Goal: Task Accomplishment & Management: Manage account settings

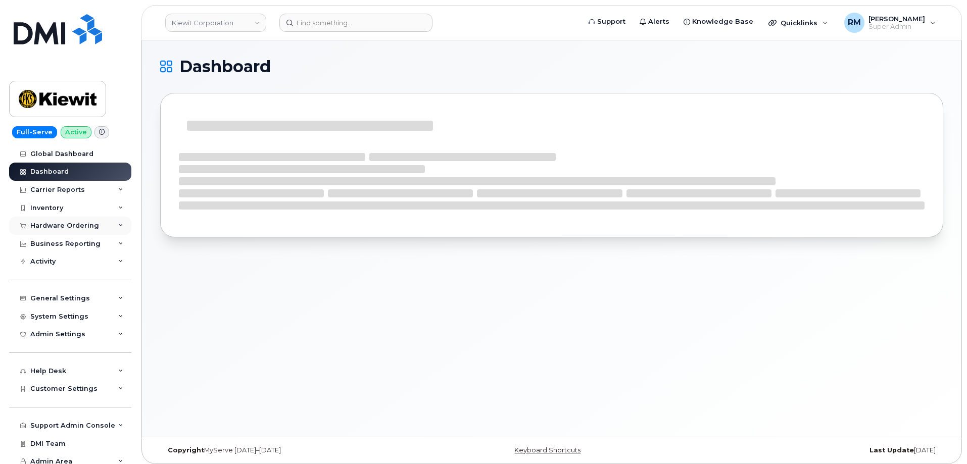
click at [47, 226] on div "Hardware Ordering" at bounding box center [64, 226] width 69 height 8
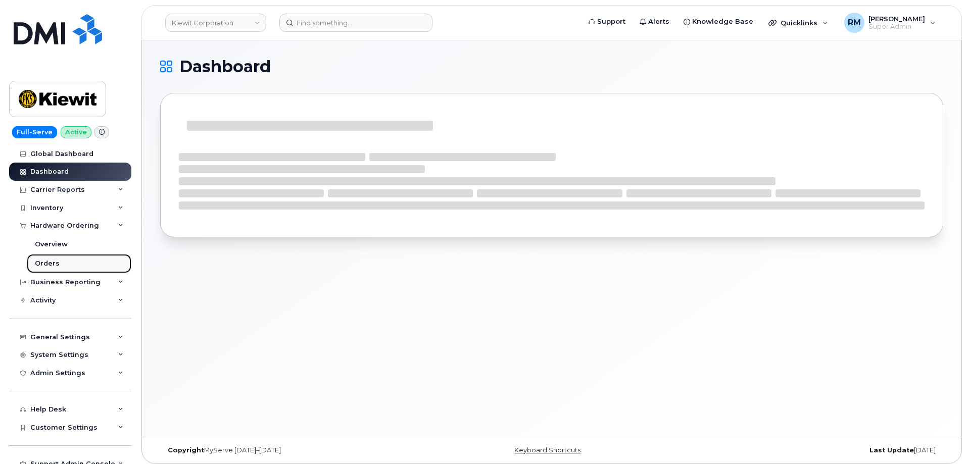
click at [49, 258] on link "Orders" at bounding box center [79, 263] width 105 height 19
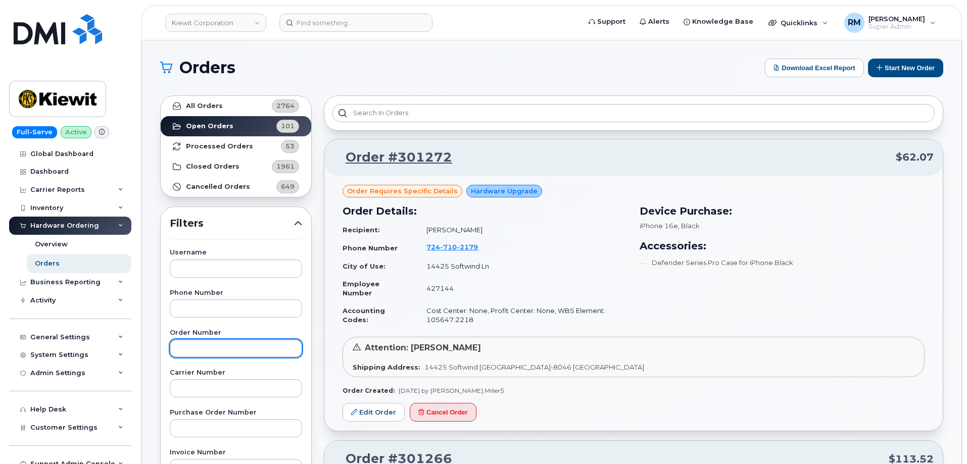
click at [189, 350] on input "text" at bounding box center [236, 349] width 132 height 18
paste input "884523224572"
click at [198, 351] on input "884523224572" at bounding box center [236, 349] width 132 height 18
type input "300303"
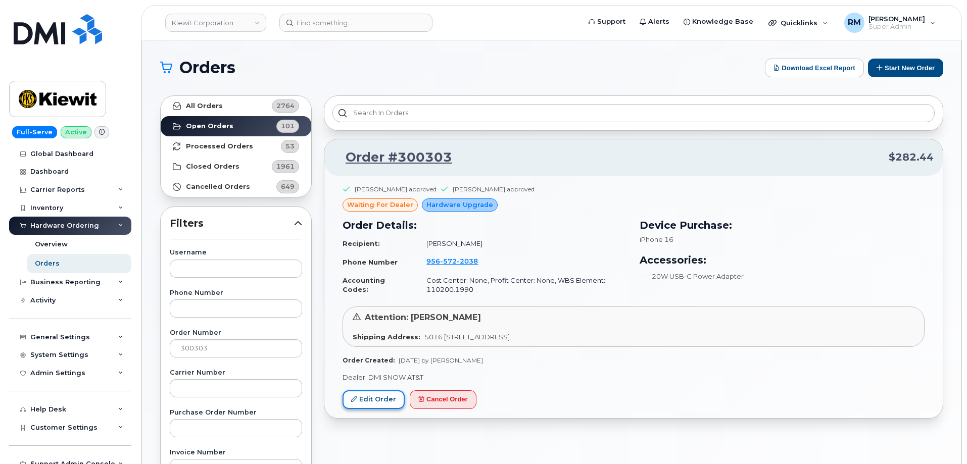
click at [369, 397] on link "Edit Order" at bounding box center [374, 400] width 62 height 19
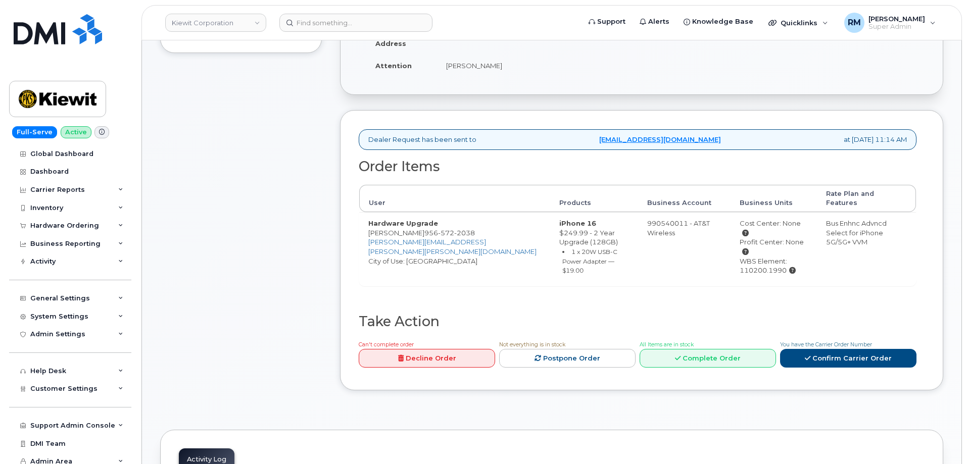
scroll to position [303, 0]
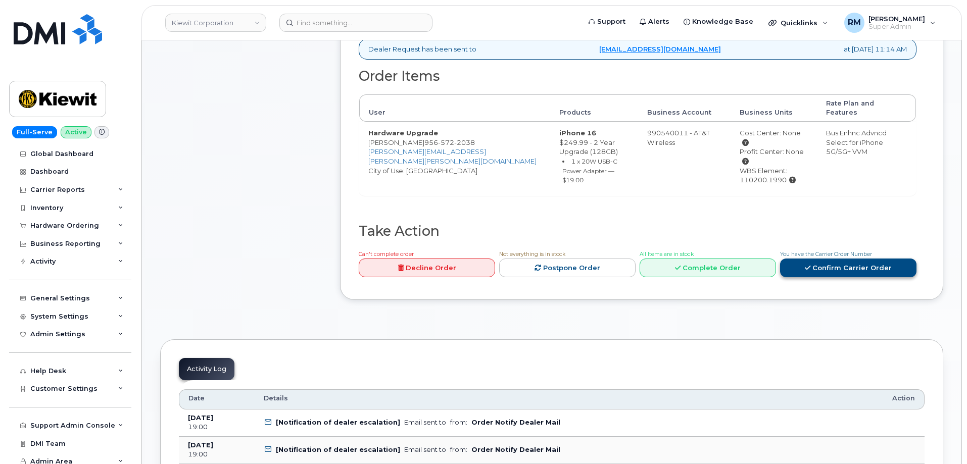
click at [839, 259] on link "Confirm Carrier Order" at bounding box center [848, 268] width 136 height 19
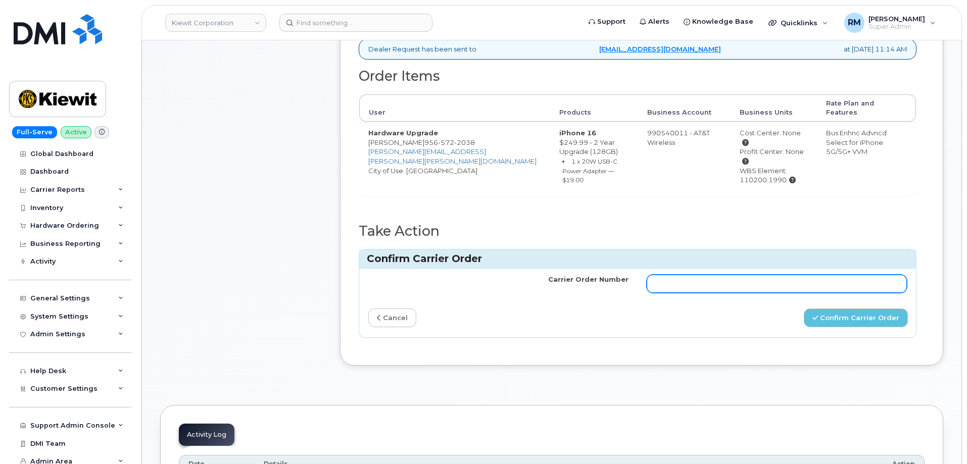
click at [672, 275] on input "Carrier Order Number" at bounding box center [777, 284] width 260 height 18
paste input "10-173354076619553"
type input "10-173354076619553"
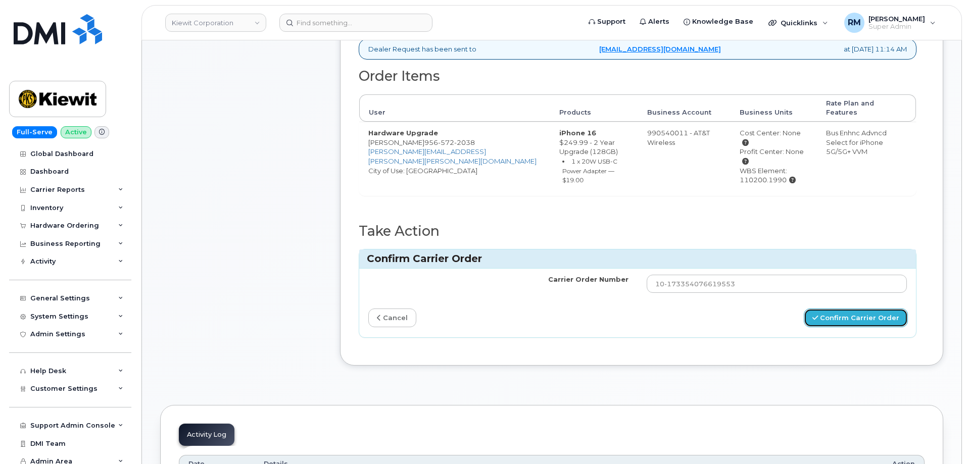
click at [844, 309] on button "Confirm Carrier Order" at bounding box center [856, 318] width 104 height 19
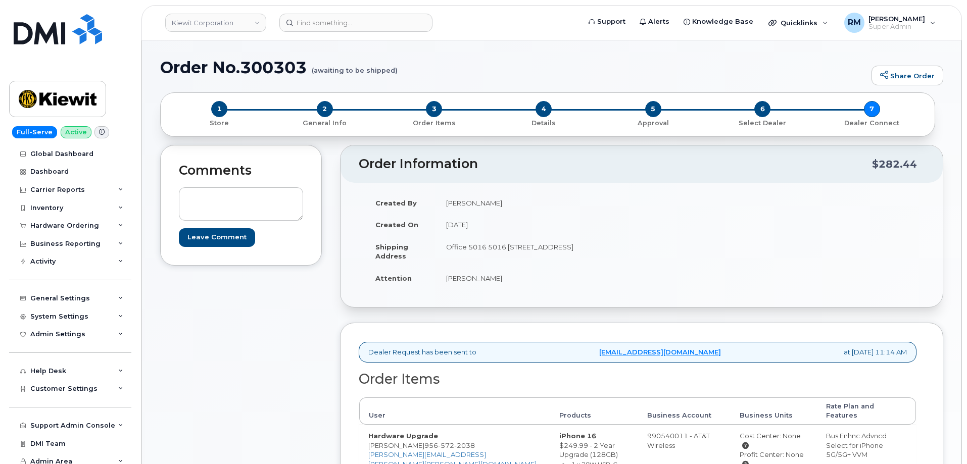
scroll to position [354, 0]
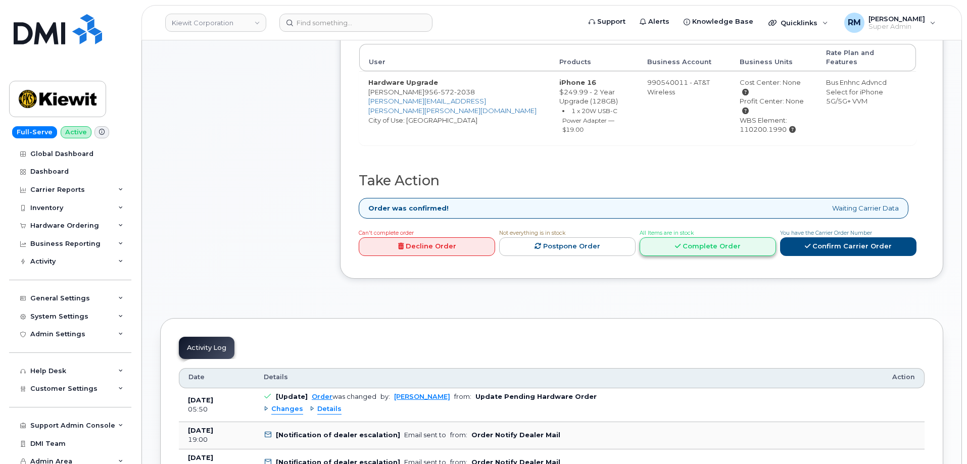
click at [701, 238] on link "Complete Order" at bounding box center [708, 247] width 136 height 19
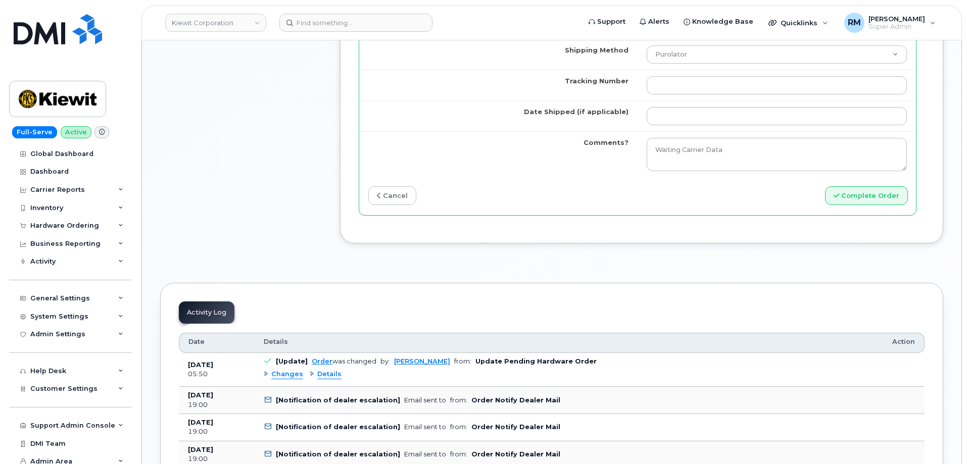
scroll to position [960, 0]
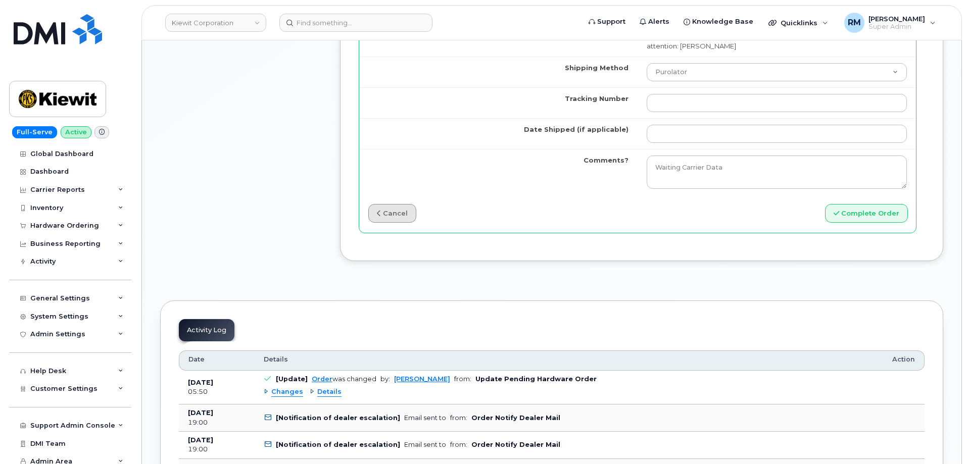
click at [394, 204] on link "cancel" at bounding box center [392, 213] width 48 height 19
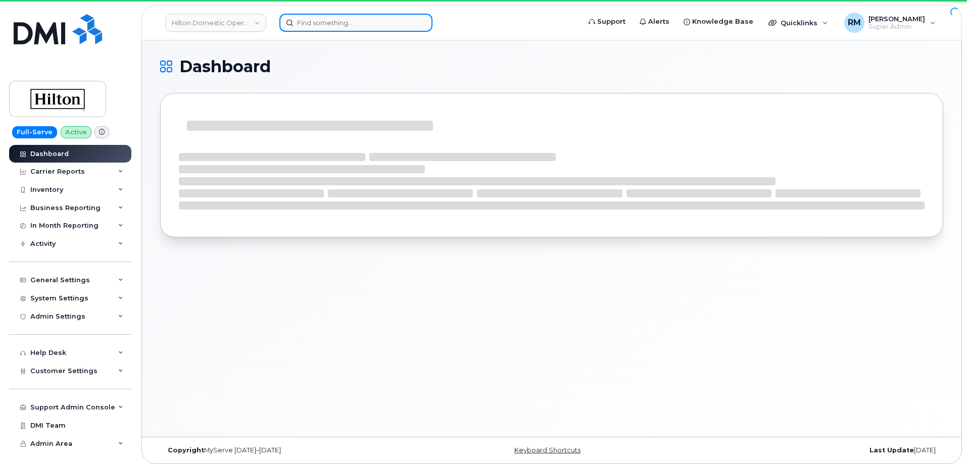
click at [309, 20] on input at bounding box center [355, 23] width 153 height 18
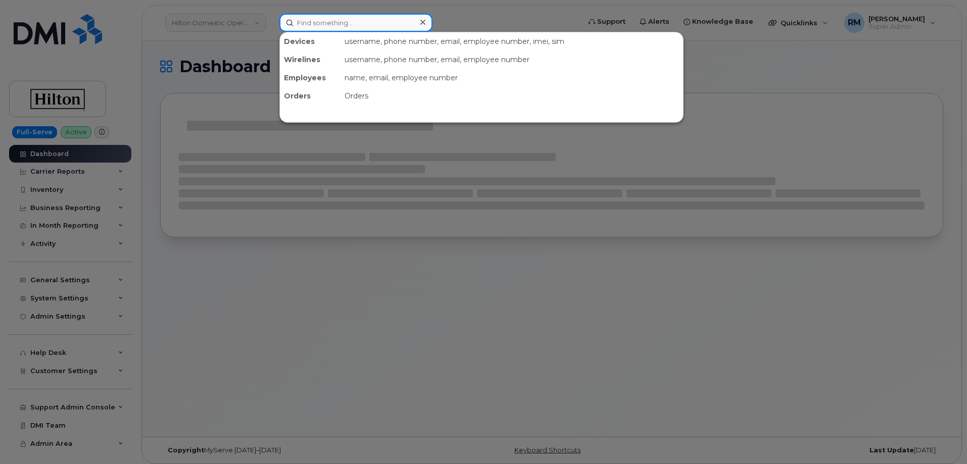
paste input "689-246-7185"
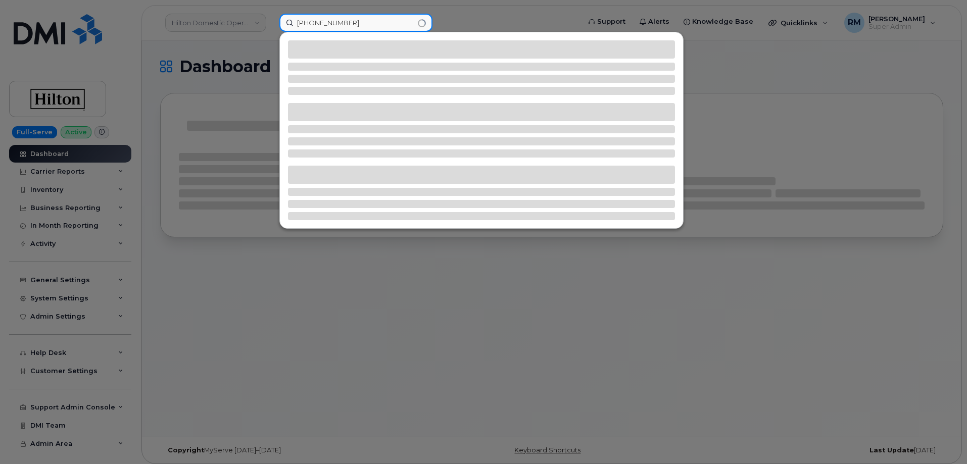
type input "689-246-7185"
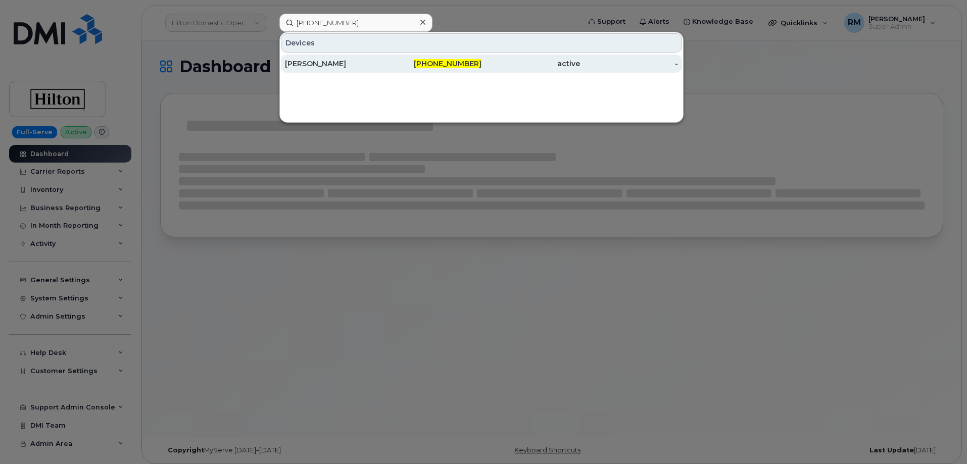
click at [340, 60] on div "GREGORIO AMUNATEGUI" at bounding box center [334, 64] width 99 height 10
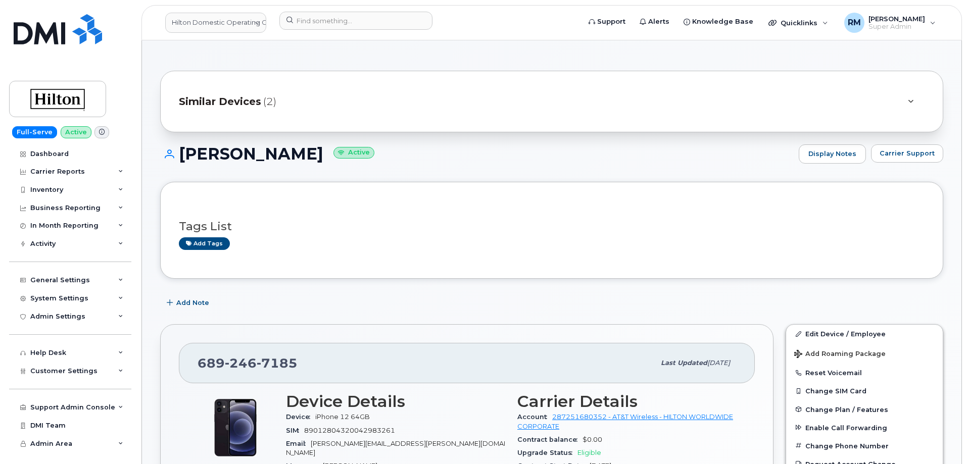
drag, startPoint x: 396, startPoint y: 158, endPoint x: 181, endPoint y: 164, distance: 214.9
click at [181, 164] on div "[PERSON_NAME] Active Display Notes Carrier Support" at bounding box center [551, 163] width 783 height 37
copy h1 "[PERSON_NAME]"
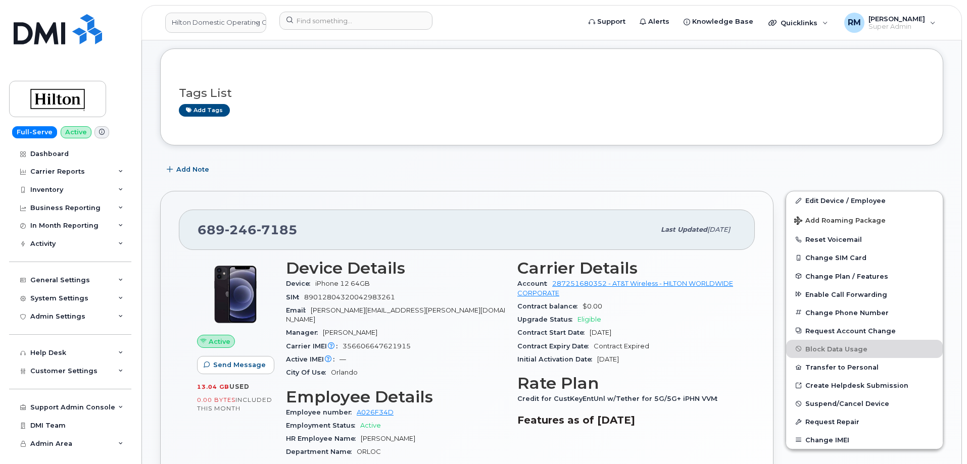
scroll to position [152, 0]
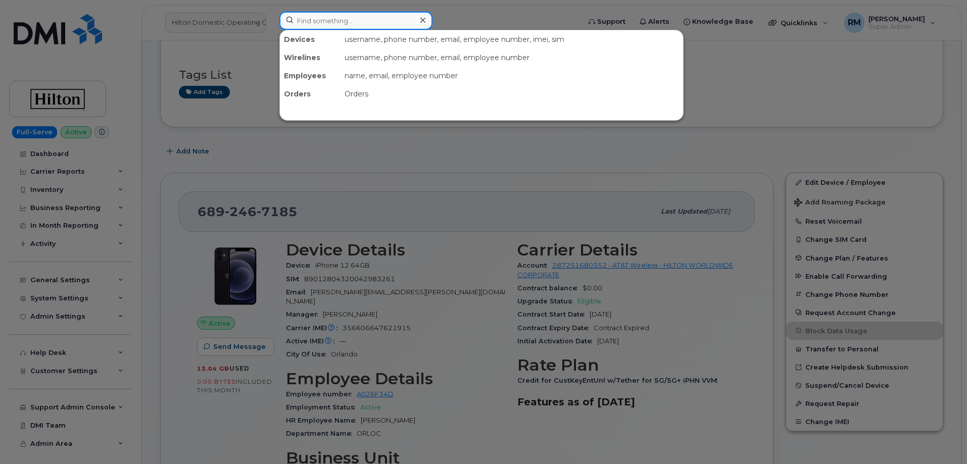
click at [326, 16] on input at bounding box center [355, 21] width 153 height 18
click at [343, 24] on input at bounding box center [355, 21] width 153 height 18
paste input "300910"
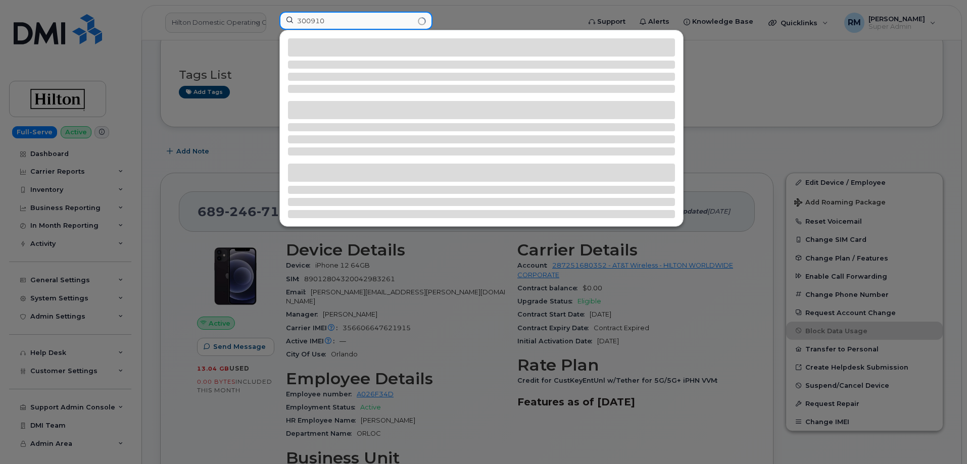
type input "300910"
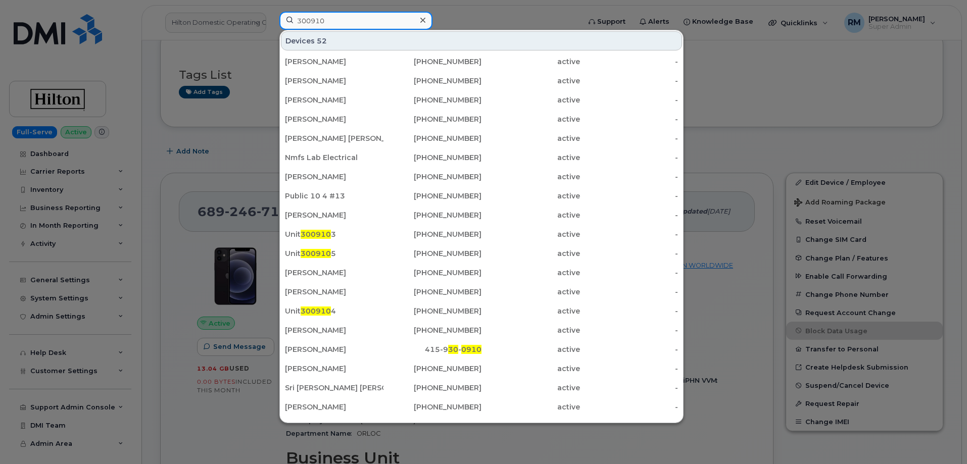
scroll to position [218, 0]
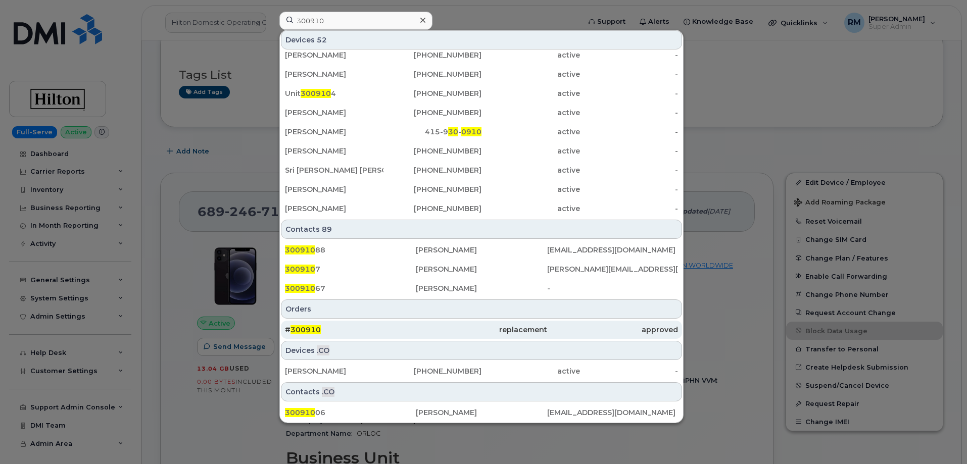
click at [306, 328] on span "300910" at bounding box center [306, 329] width 30 height 9
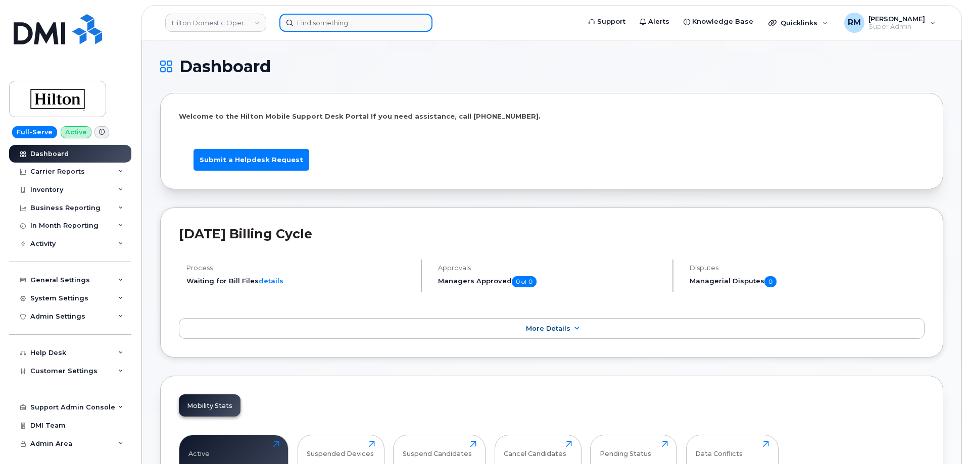
click at [350, 25] on input at bounding box center [355, 23] width 153 height 18
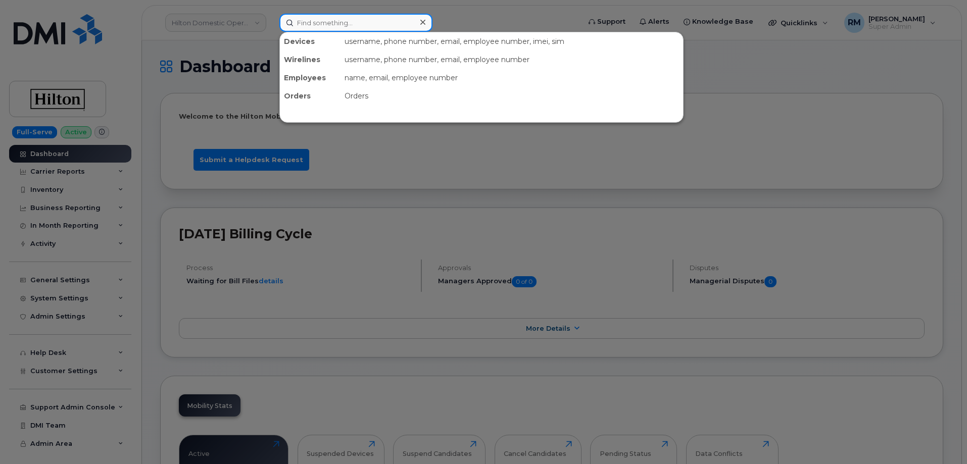
paste input "9492910298"
type input "9492910298"
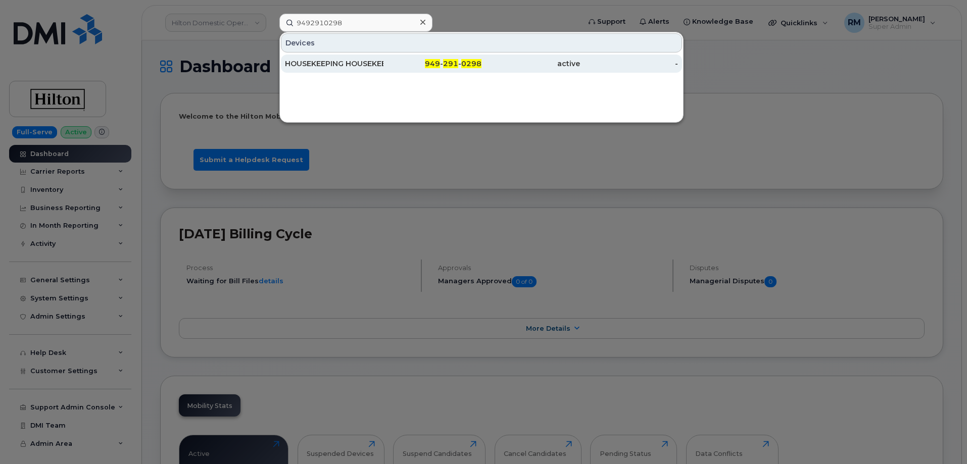
click at [345, 60] on div "HOUSEKEEPING HOUSEKEEPING" at bounding box center [334, 64] width 99 height 10
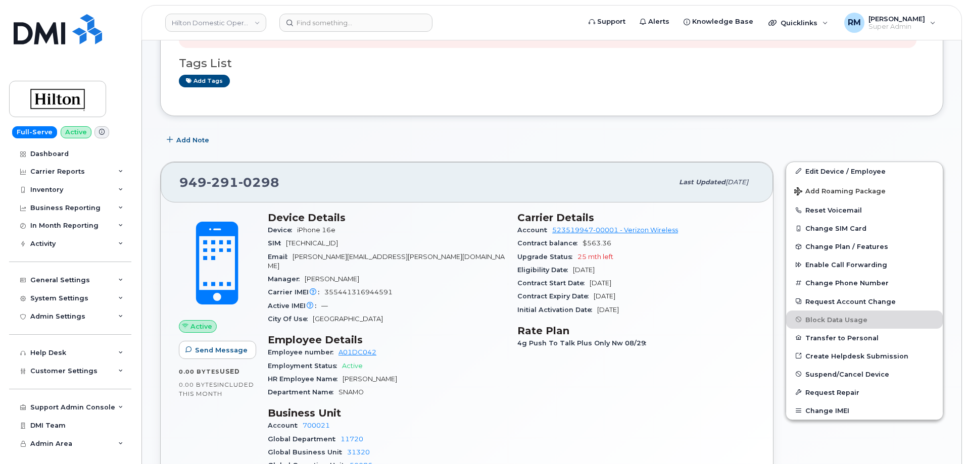
scroll to position [202, 0]
drag, startPoint x: 288, startPoint y: 181, endPoint x: 179, endPoint y: 188, distance: 108.4
click at [179, 188] on div "[PHONE_NUMBER]" at bounding box center [426, 181] width 494 height 21
copy span "[PHONE_NUMBER]"
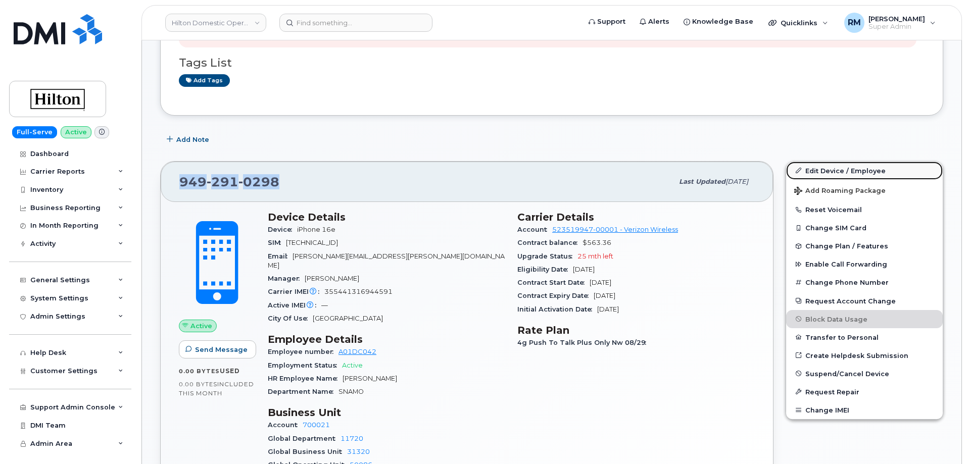
click at [851, 169] on link "Edit Device / Employee" at bounding box center [864, 171] width 157 height 18
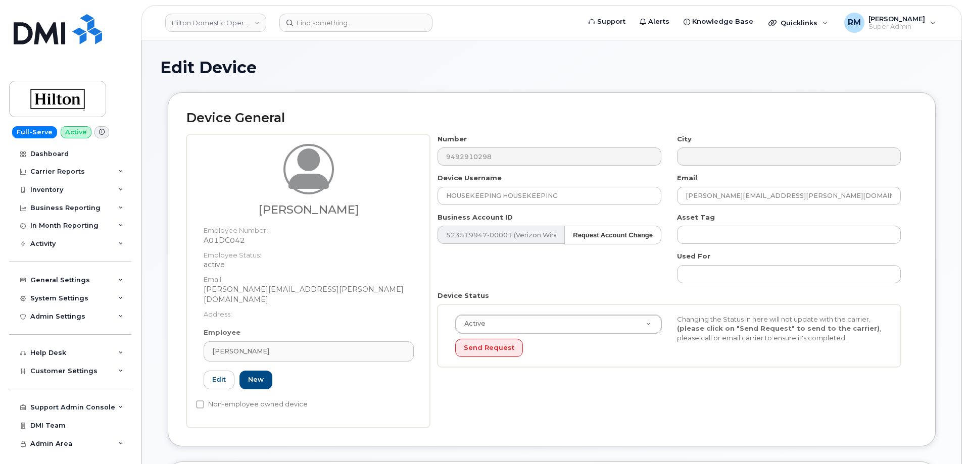
select select "34080331"
click at [246, 347] on span "Valerie Cote" at bounding box center [240, 352] width 57 height 10
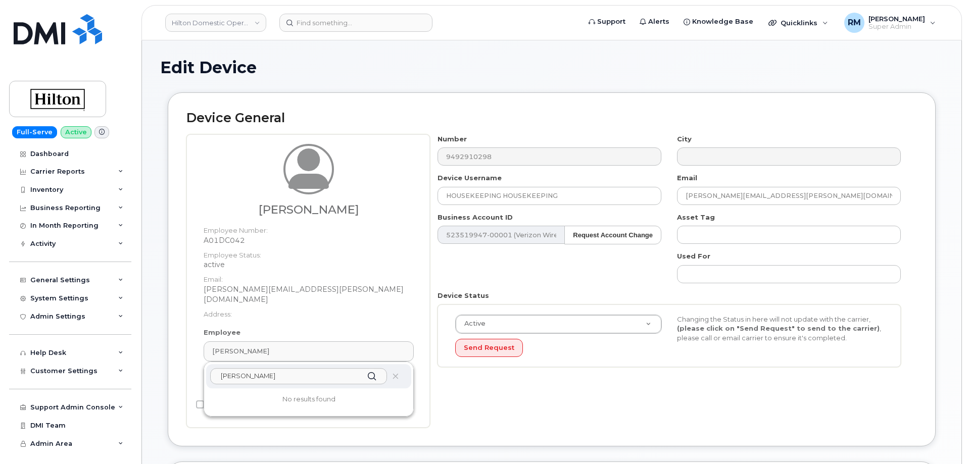
type input "benito sant"
click at [470, 68] on h1 "Edit Device" at bounding box center [551, 68] width 783 height 18
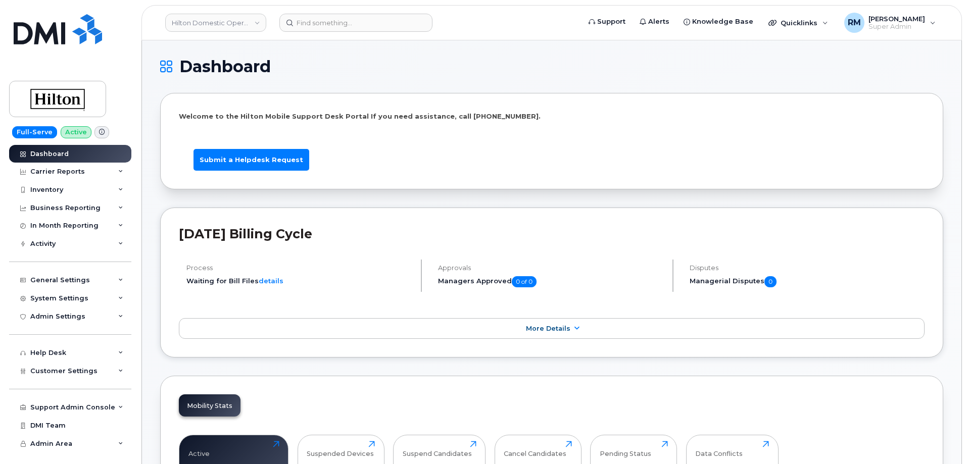
drag, startPoint x: 858, startPoint y: 265, endPoint x: 849, endPoint y: 275, distance: 13.9
click at [858, 265] on h4 "Disputes" at bounding box center [807, 268] width 235 height 8
click at [333, 24] on input at bounding box center [355, 23] width 153 height 18
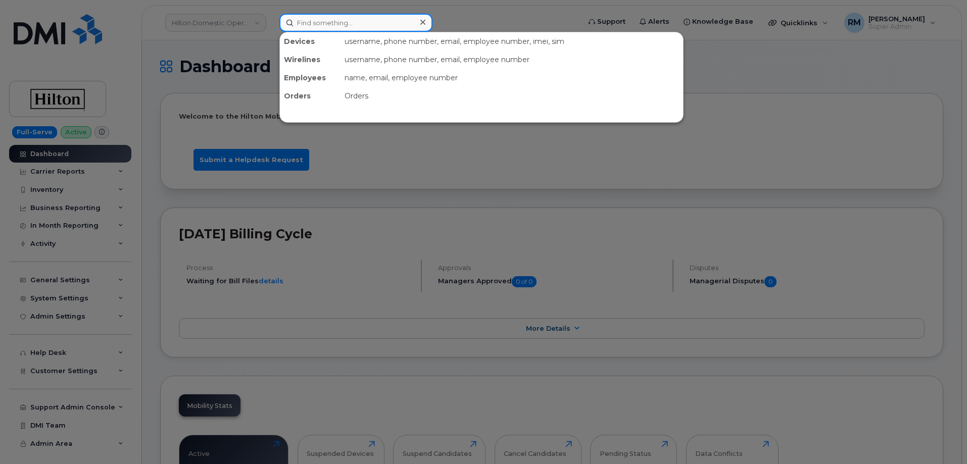
paste input "8082988832"
type input "8082988832"
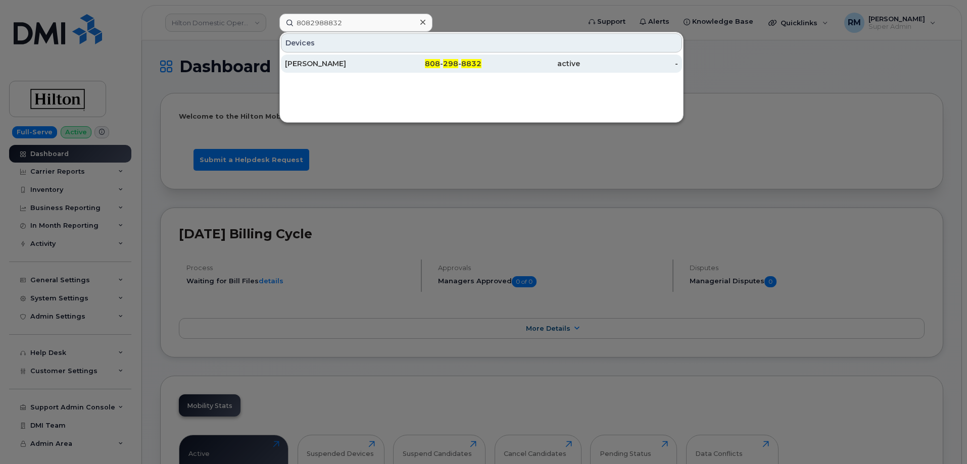
click at [327, 62] on div "ERIN RIDGWAY" at bounding box center [334, 64] width 99 height 10
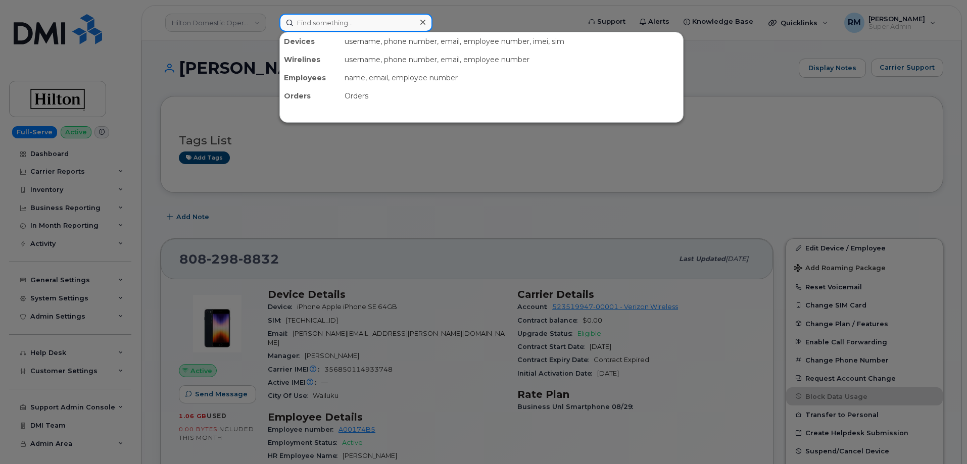
click at [288, 22] on input at bounding box center [355, 23] width 153 height 18
paste input "3127206315"
type input "3127206315"
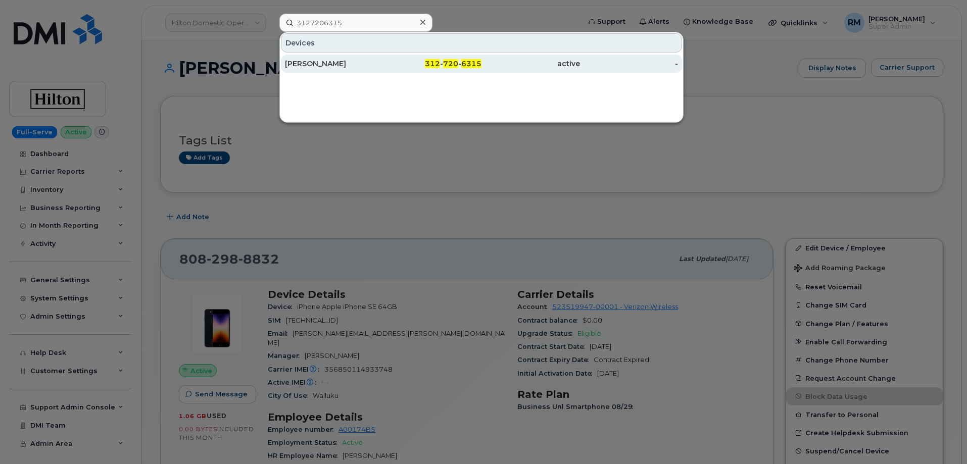
click at [323, 61] on div "JOSE SANCHEZ" at bounding box center [334, 64] width 99 height 10
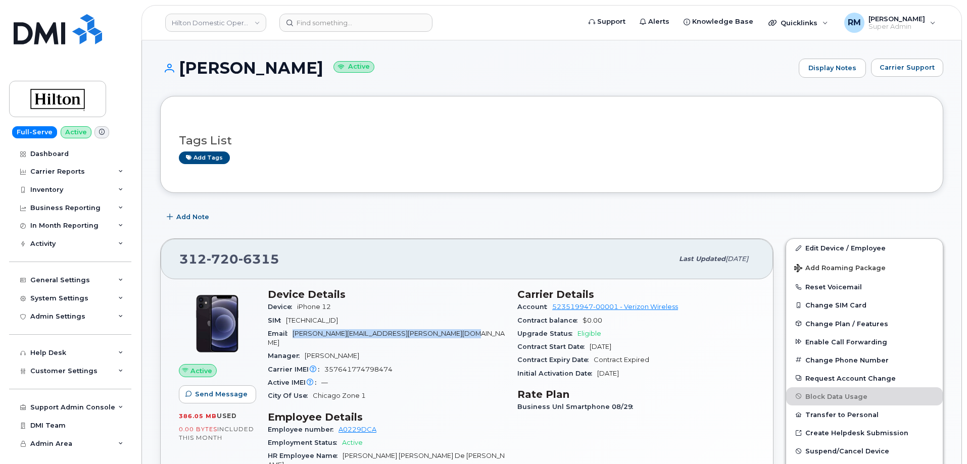
drag, startPoint x: 460, startPoint y: 336, endPoint x: 294, endPoint y: 338, distance: 166.3
click at [294, 338] on div "Email JoseAntonio.DeJesusSanchez@waldorfastoria.com" at bounding box center [387, 338] width 238 height 23
copy span "JoseAntonio.DeJesusSanchez@waldorfastoria.com"
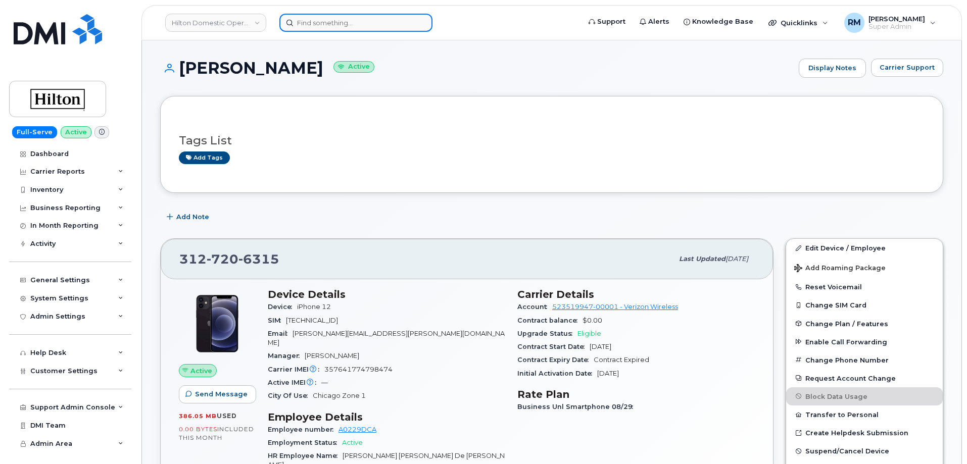
click at [317, 23] on input at bounding box center [355, 23] width 153 height 18
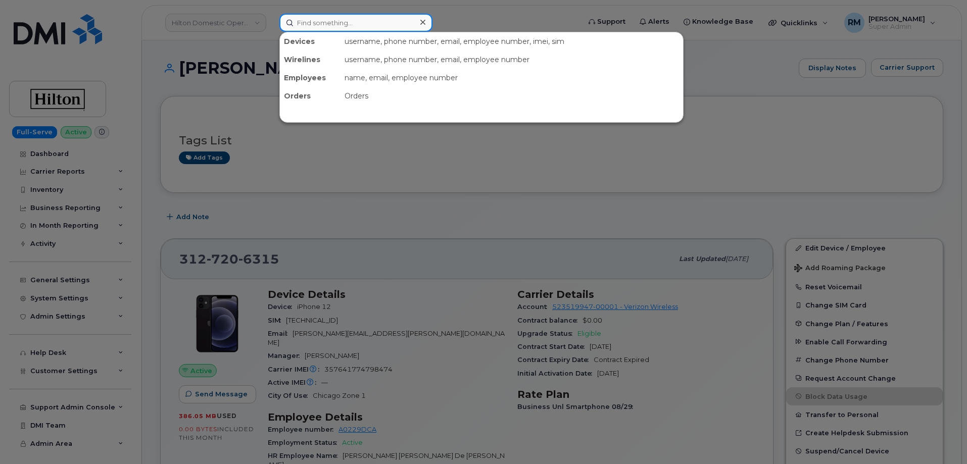
paste input "4044339847"
type input "4044339847"
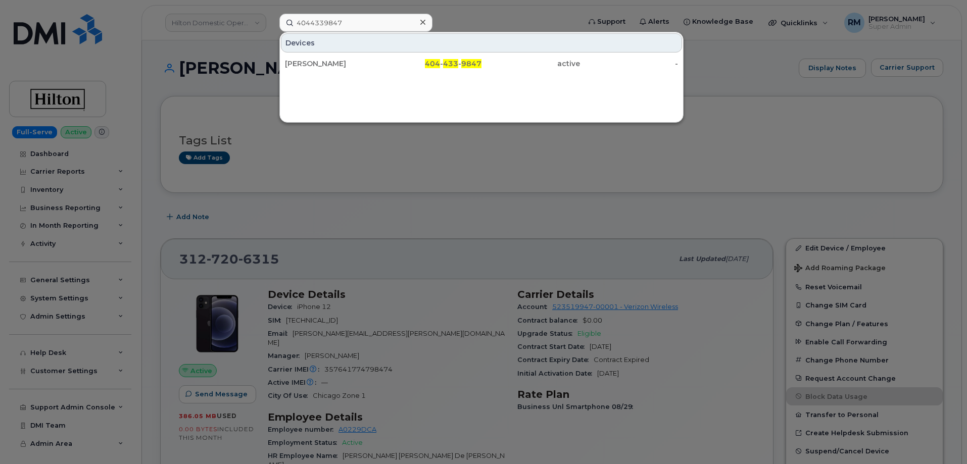
click at [348, 61] on div "LESLIE MCGREGOR" at bounding box center [334, 64] width 99 height 10
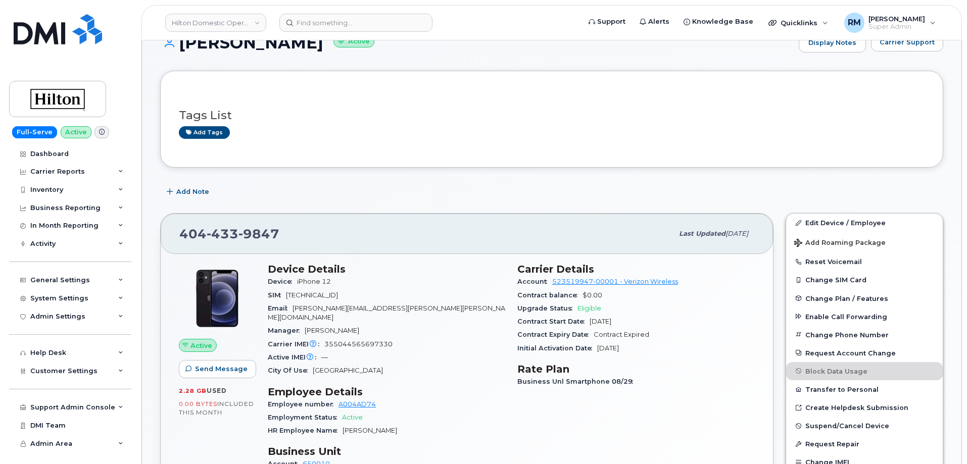
scroll to position [152, 0]
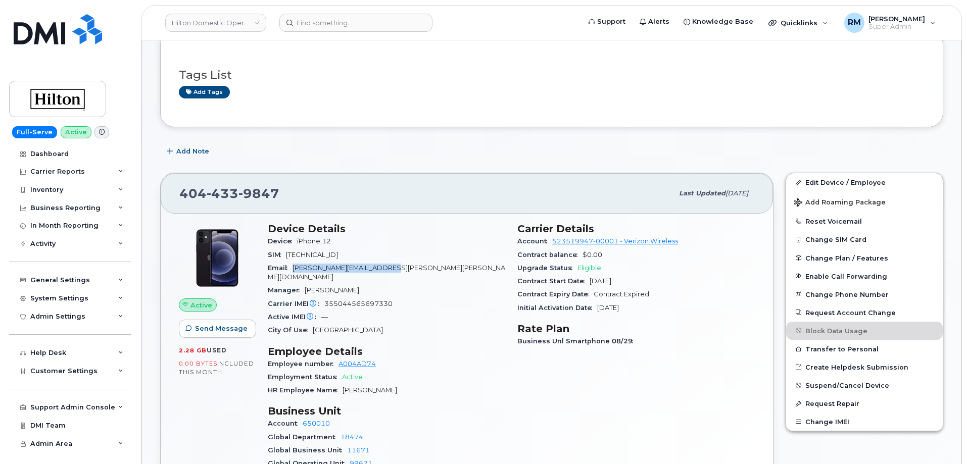
drag, startPoint x: 393, startPoint y: 271, endPoint x: 293, endPoint y: 270, distance: 100.1
click at [293, 270] on div "Email [PERSON_NAME][EMAIL_ADDRESS][PERSON_NAME][PERSON_NAME][DOMAIN_NAME]" at bounding box center [387, 273] width 238 height 23
copy span "[PERSON_NAME][EMAIL_ADDRESS][PERSON_NAME][PERSON_NAME][DOMAIN_NAME]"
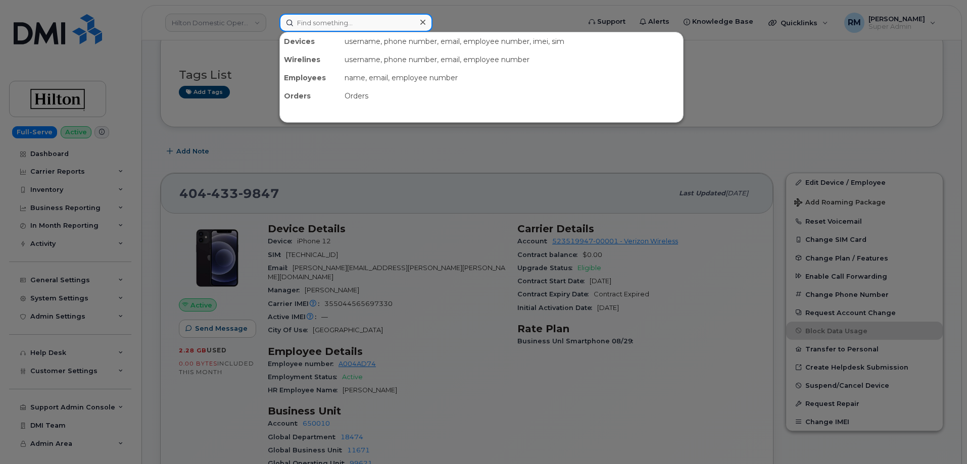
click at [344, 20] on input at bounding box center [355, 23] width 153 height 18
paste input "8433238059"
type input "8433238059"
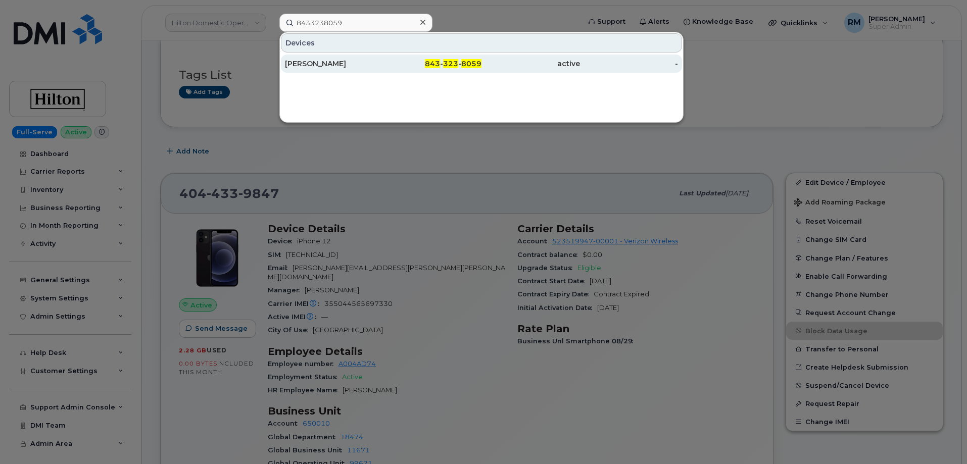
click at [329, 66] on div "[PERSON_NAME]" at bounding box center [334, 64] width 99 height 10
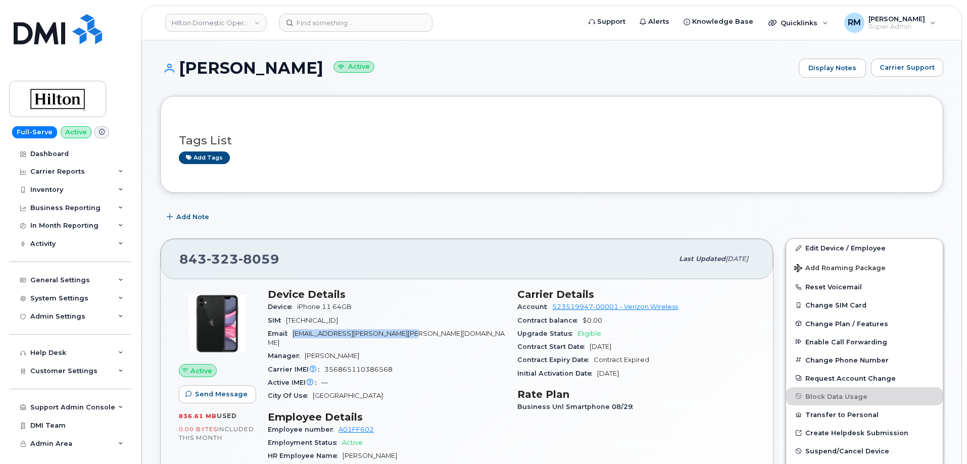
drag, startPoint x: 409, startPoint y: 334, endPoint x: 295, endPoint y: 337, distance: 114.3
click at [295, 337] on span "[EMAIL_ADDRESS][PERSON_NAME][PERSON_NAME][DOMAIN_NAME]" at bounding box center [386, 338] width 237 height 17
copy span "[EMAIL_ADDRESS][PERSON_NAME][PERSON_NAME][DOMAIN_NAME]"
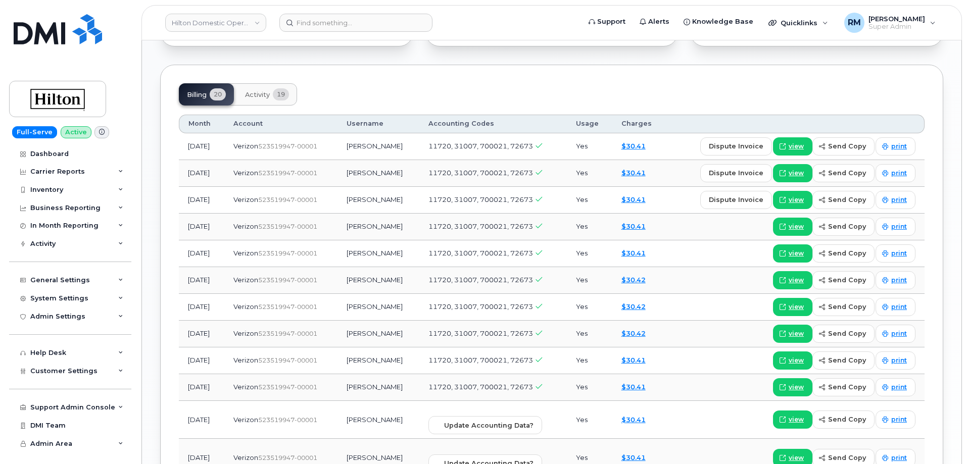
scroll to position [813, 0]
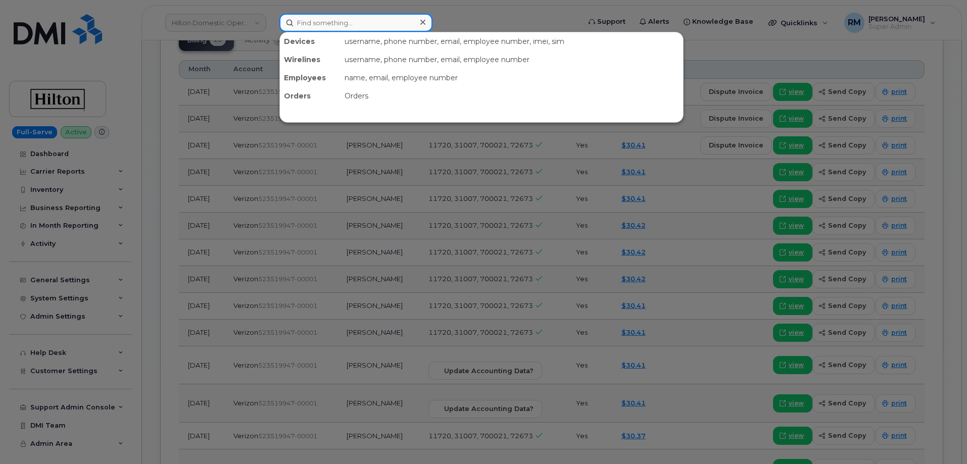
click at [335, 23] on input at bounding box center [355, 23] width 153 height 18
paste input "6463984962"
type input "6463984962"
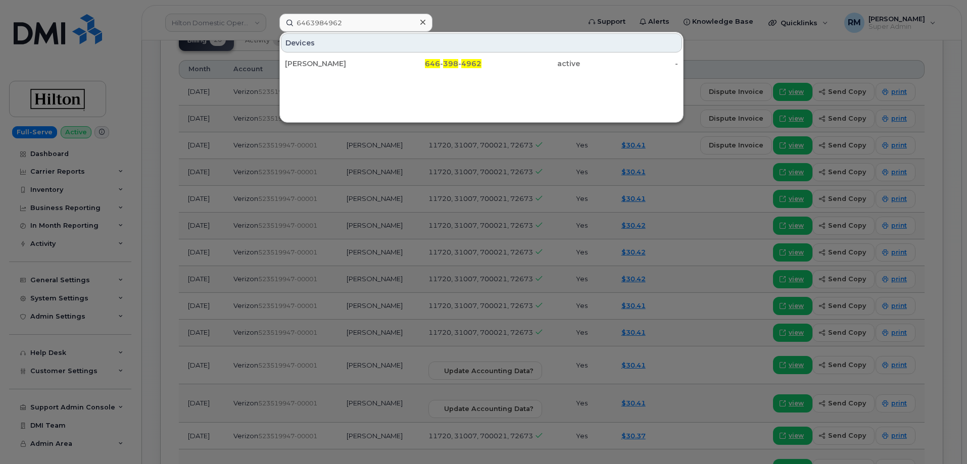
click at [348, 65] on div "CHARLIE RUEHR" at bounding box center [334, 64] width 99 height 10
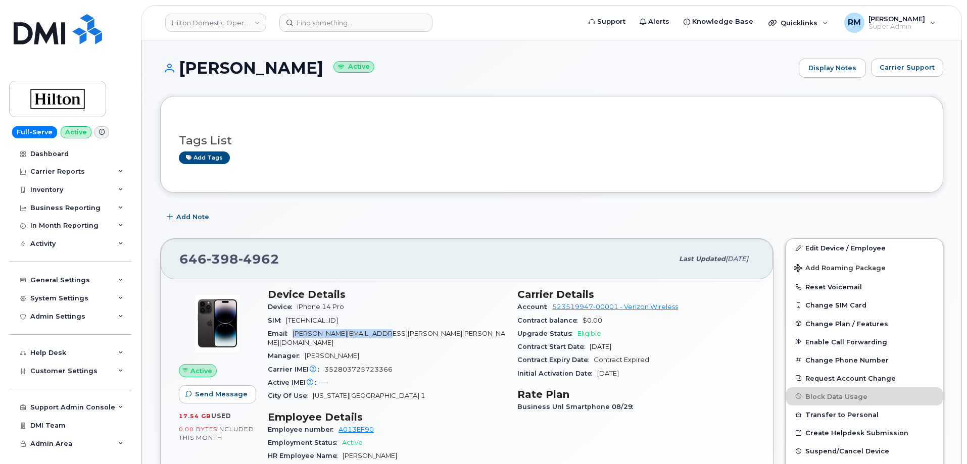
drag, startPoint x: 385, startPoint y: 332, endPoint x: 295, endPoint y: 337, distance: 89.6
click at [295, 337] on div "Email Charlie.Ruehr@Hilton.com" at bounding box center [387, 338] width 238 height 23
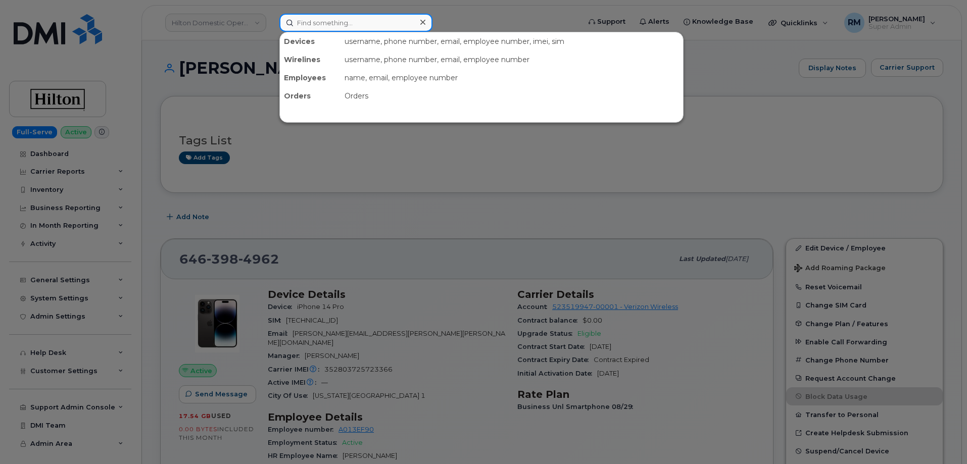
click at [333, 21] on input at bounding box center [355, 23] width 153 height 18
paste input "2408143657"
type input "2408143657"
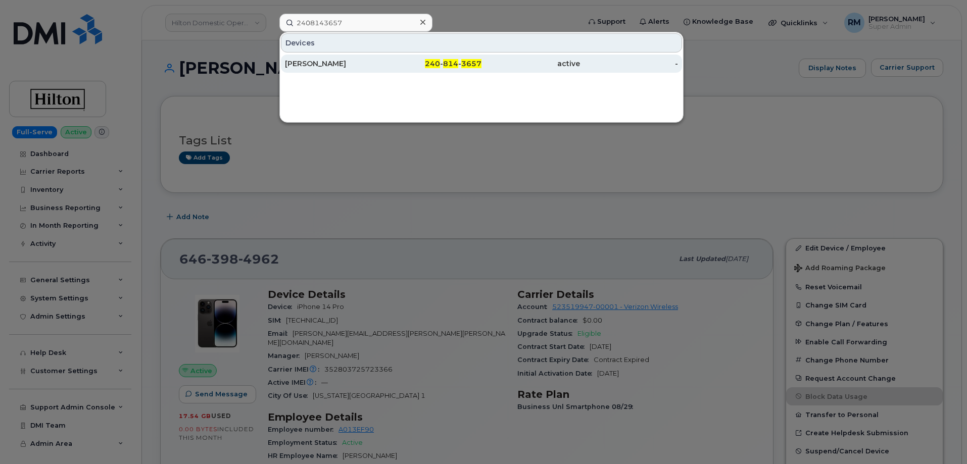
click at [328, 61] on div "ROLANDO ALAYZA" at bounding box center [334, 64] width 99 height 10
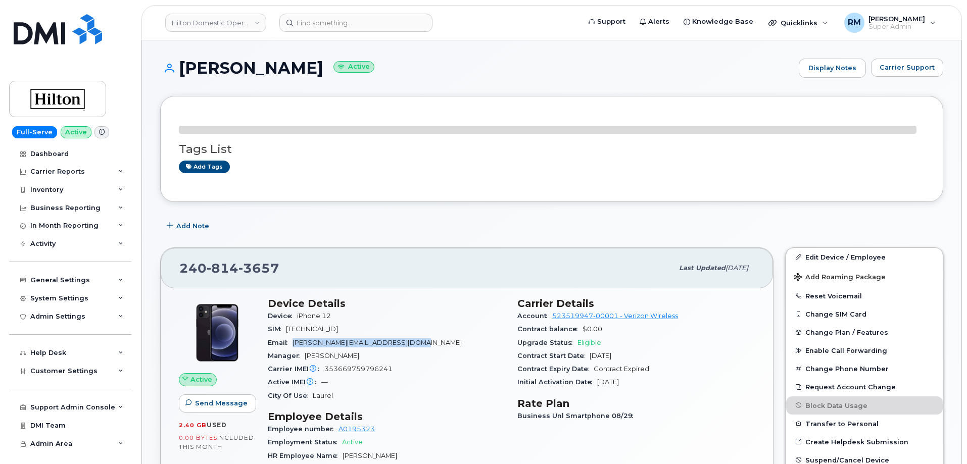
drag, startPoint x: 353, startPoint y: 346, endPoint x: 293, endPoint y: 345, distance: 59.6
click at [293, 345] on div "Email Rolando.Alayza@waldorfastoria.com" at bounding box center [387, 343] width 238 height 13
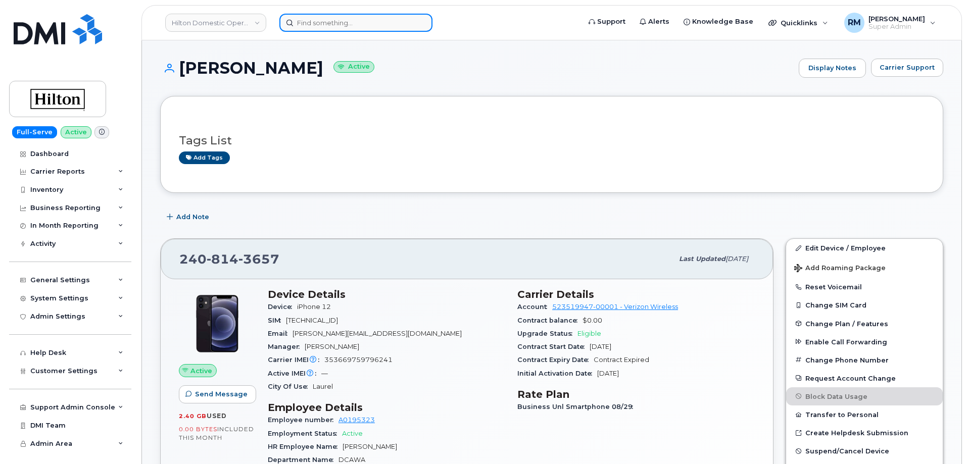
click at [300, 28] on input at bounding box center [355, 23] width 153 height 18
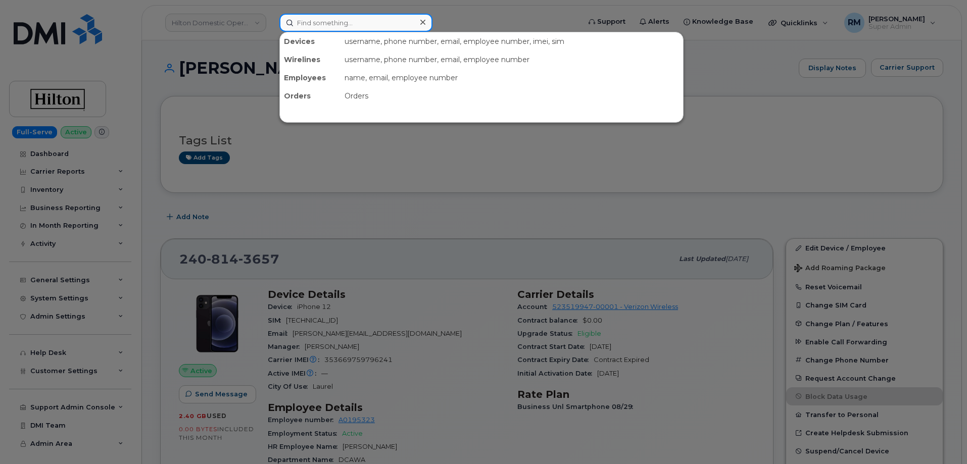
paste input "8082988832"
type input "8082988832"
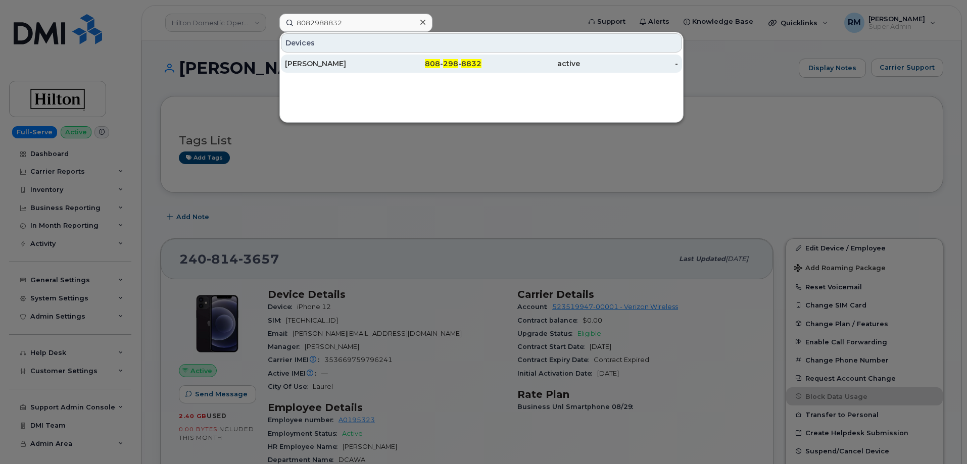
click at [313, 60] on div "ERIN RIDGWAY" at bounding box center [334, 64] width 99 height 10
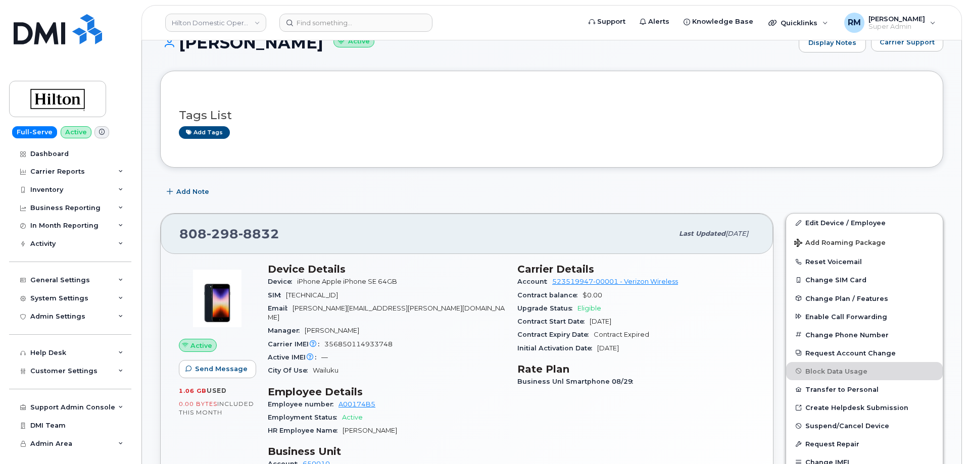
scroll to position [51, 0]
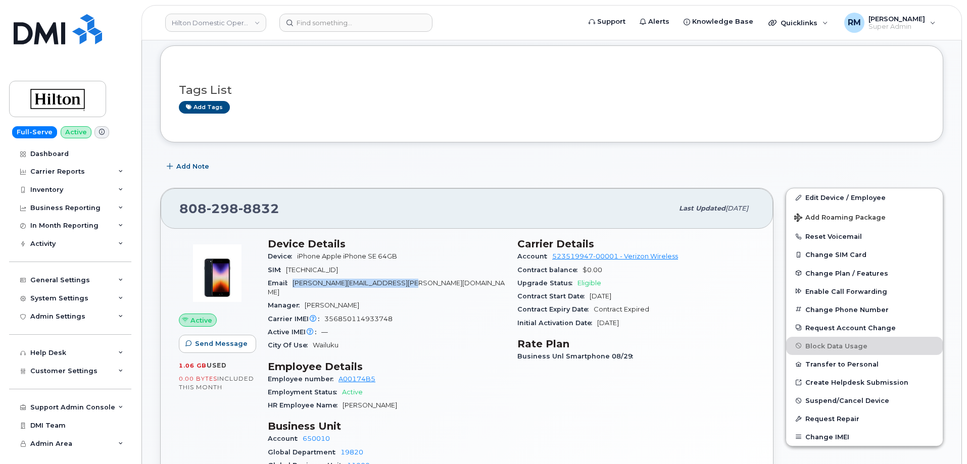
drag, startPoint x: 415, startPoint y: 287, endPoint x: 296, endPoint y: 286, distance: 119.3
click at [296, 286] on div "Email [PERSON_NAME][EMAIL_ADDRESS][PERSON_NAME][DOMAIN_NAME]" at bounding box center [387, 288] width 238 height 23
copy span "[PERSON_NAME][EMAIL_ADDRESS][PERSON_NAME][DOMAIN_NAME]"
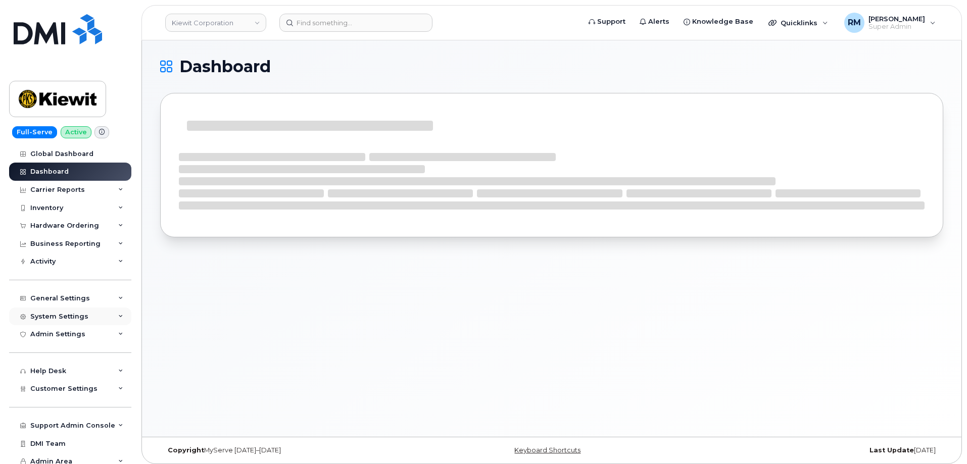
click at [96, 314] on div "System Settings" at bounding box center [70, 317] width 122 height 18
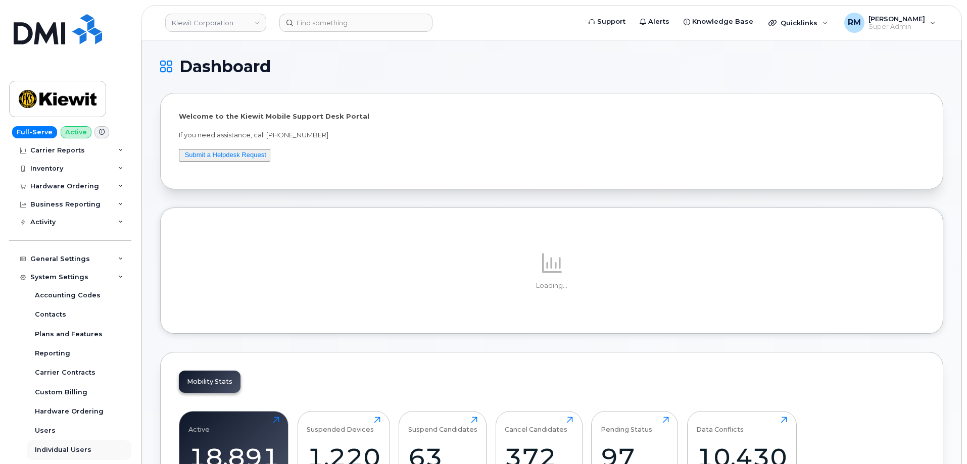
scroll to position [101, 0]
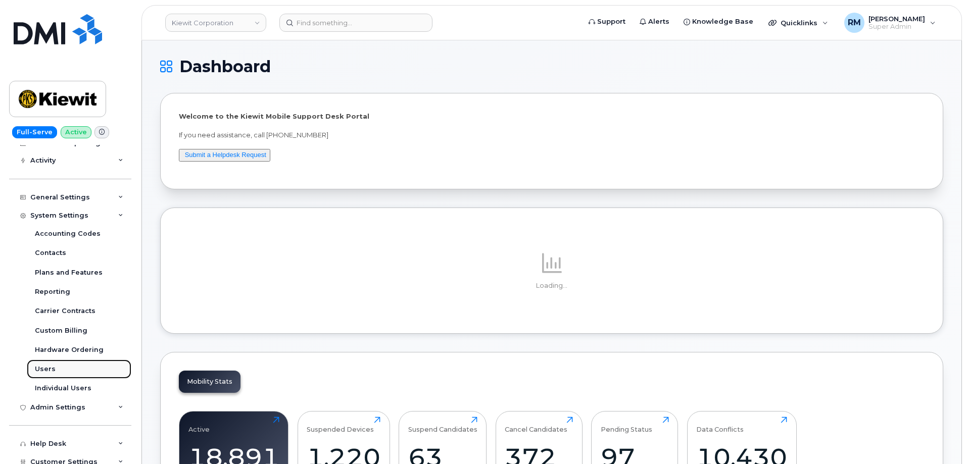
click at [59, 373] on link "Users" at bounding box center [79, 369] width 105 height 19
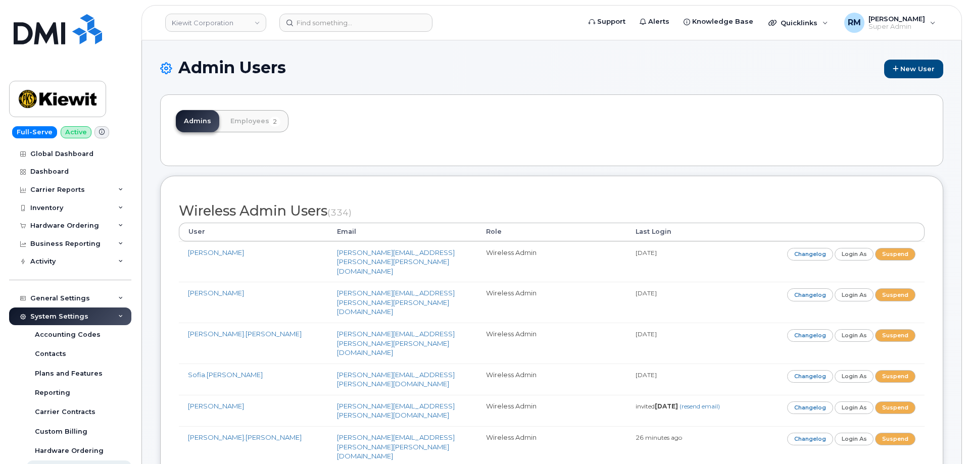
click at [477, 128] on div "Admins Employees 2" at bounding box center [551, 131] width 783 height 72
click at [244, 121] on link "Employees 2" at bounding box center [255, 121] width 66 height 22
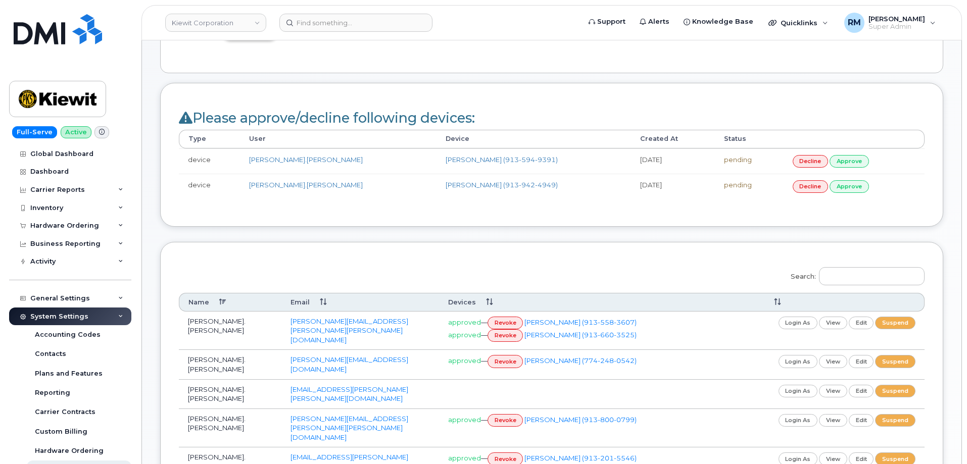
scroll to position [101, 0]
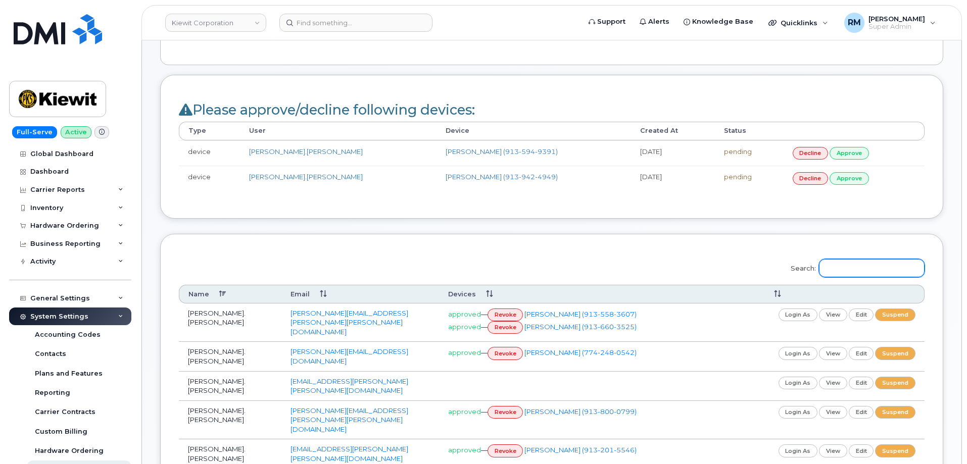
click at [855, 275] on input "Search:" at bounding box center [872, 268] width 106 height 18
paste input "[PERSON_NAME]"
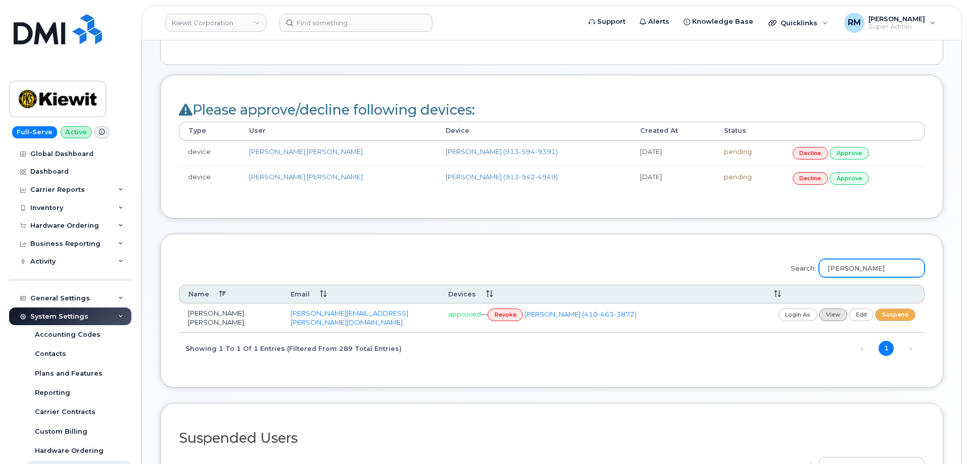
type input "[PERSON_NAME]"
click at [839, 313] on link "view" at bounding box center [833, 315] width 28 height 13
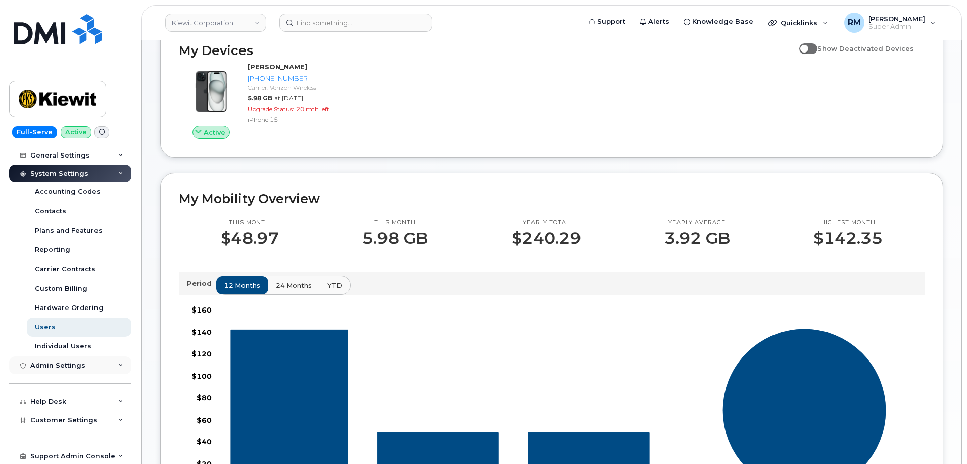
scroll to position [152, 0]
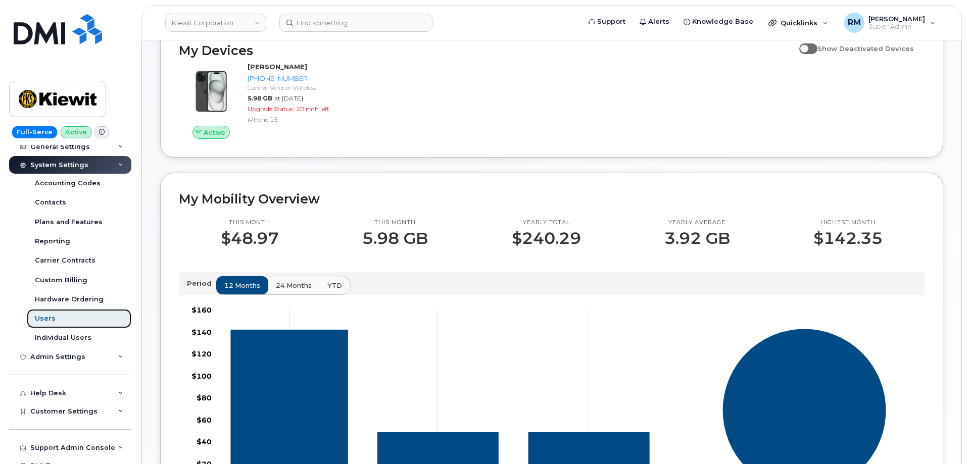
click at [46, 319] on div "Users" at bounding box center [45, 318] width 21 height 9
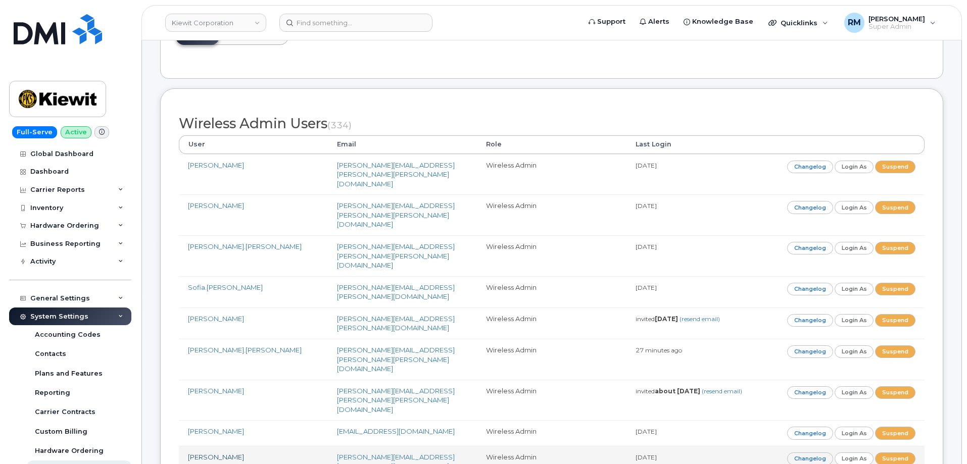
scroll to position [101, 0]
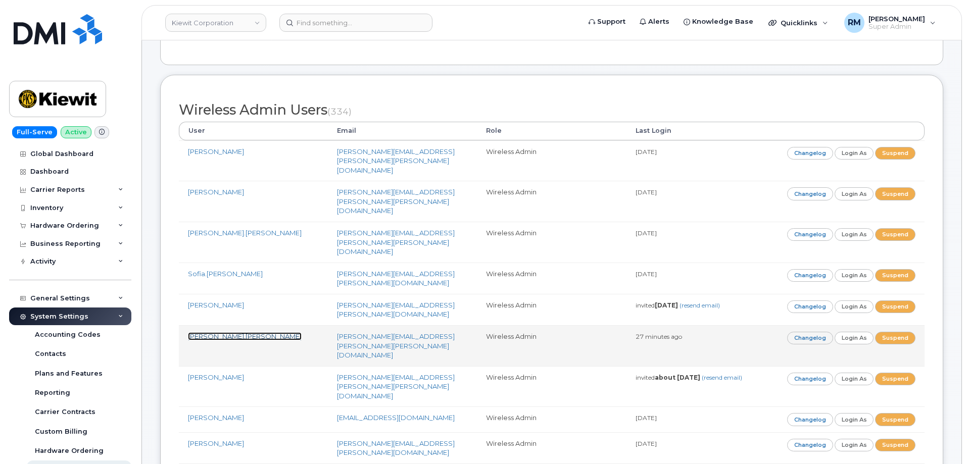
click at [207, 333] on link "Joseph.Thompson" at bounding box center [245, 337] width 114 height 8
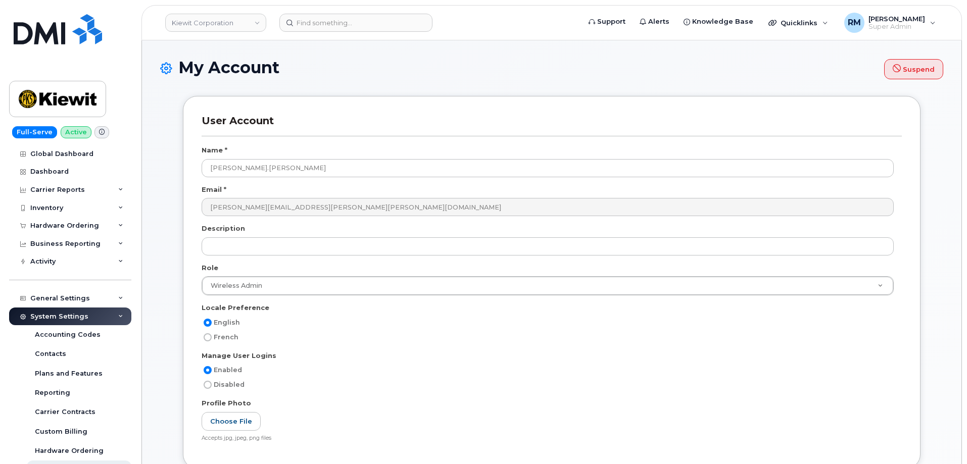
select select
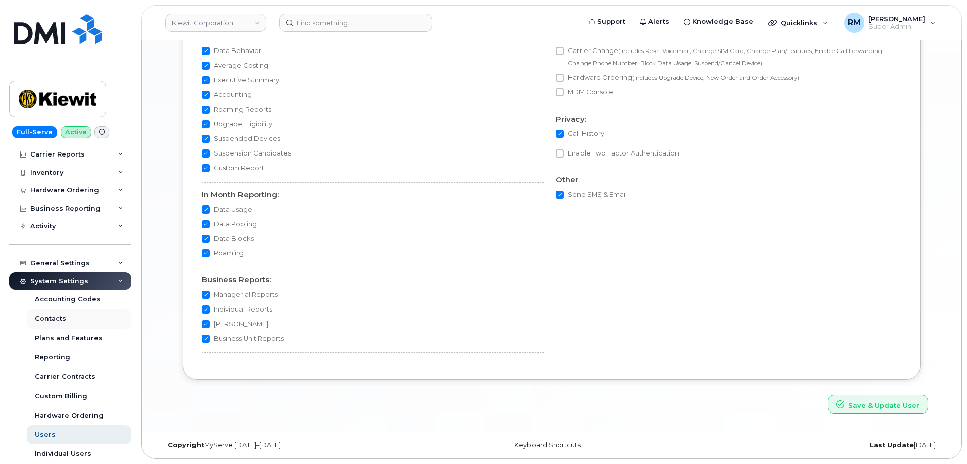
scroll to position [101, 0]
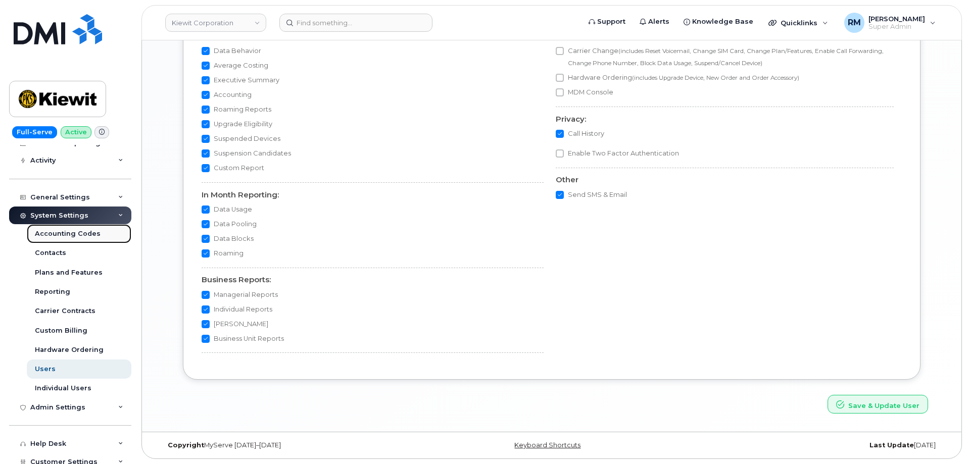
click at [68, 232] on div "Accounting Codes" at bounding box center [68, 233] width 66 height 9
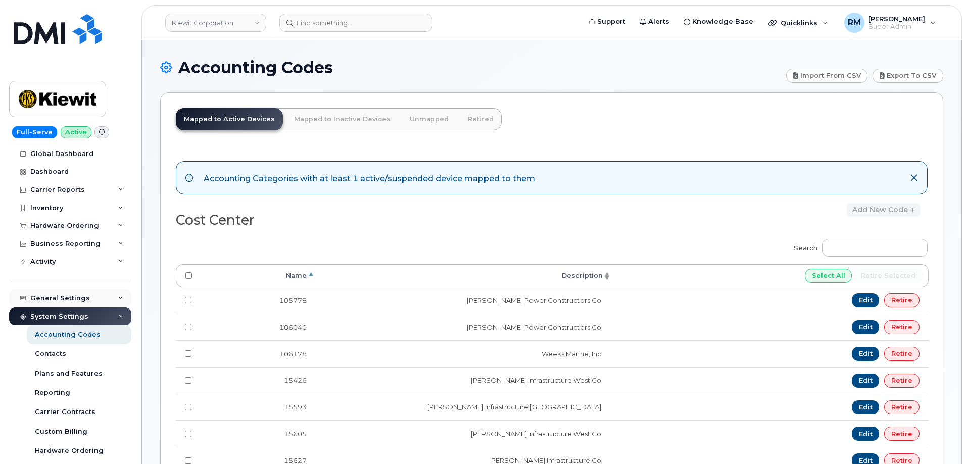
click at [61, 302] on div "General Settings" at bounding box center [60, 299] width 60 height 8
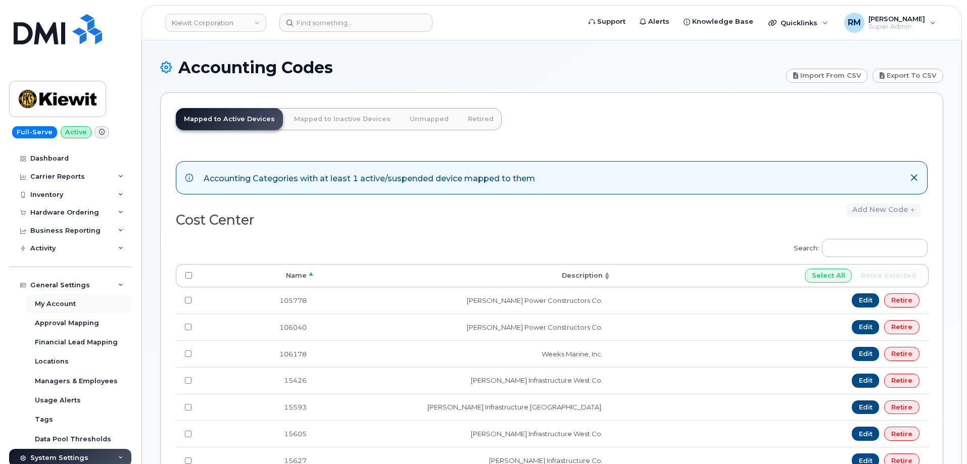
scroll to position [51, 0]
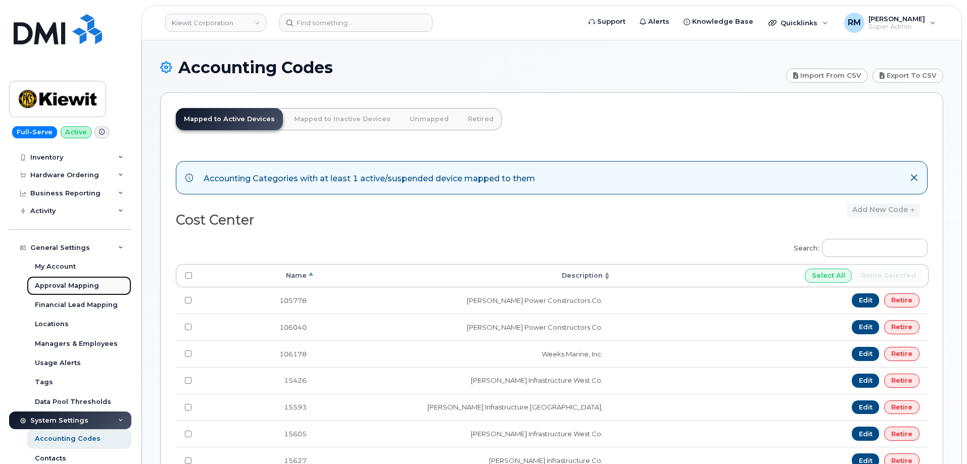
click at [71, 283] on div "Approval Mapping" at bounding box center [67, 286] width 64 height 9
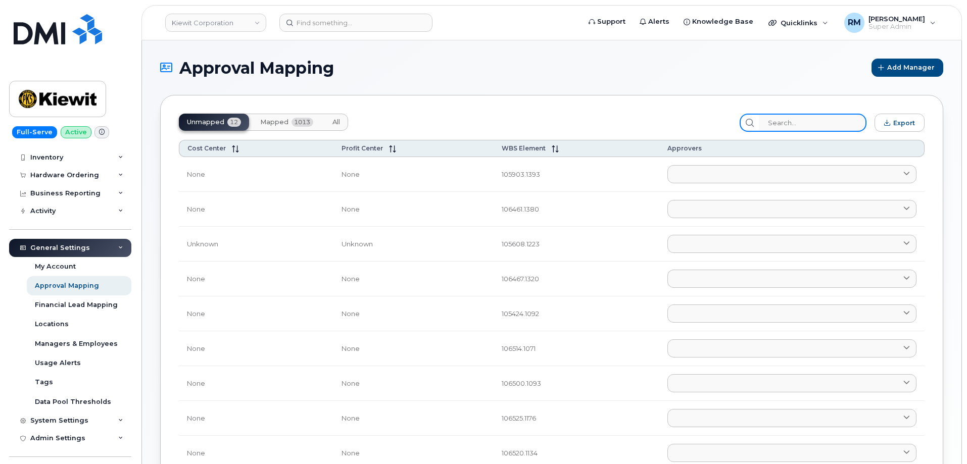
click at [792, 122] on input "search" at bounding box center [813, 123] width 108 height 18
paste input "[PERSON_NAME]"
type input "[PERSON_NAME]"
paste input "106059"
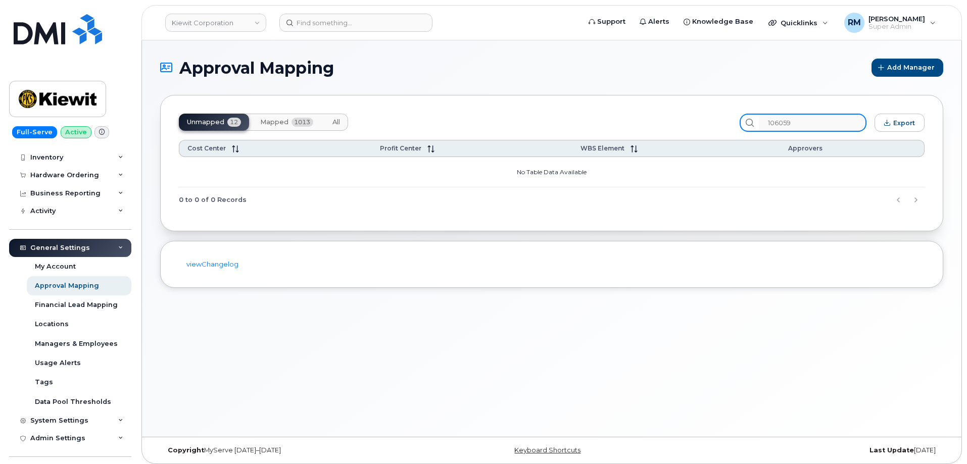
type input "106059"
click at [289, 124] on button "Mapped 1013" at bounding box center [286, 122] width 69 height 17
